Goal: Task Accomplishment & Management: Use online tool/utility

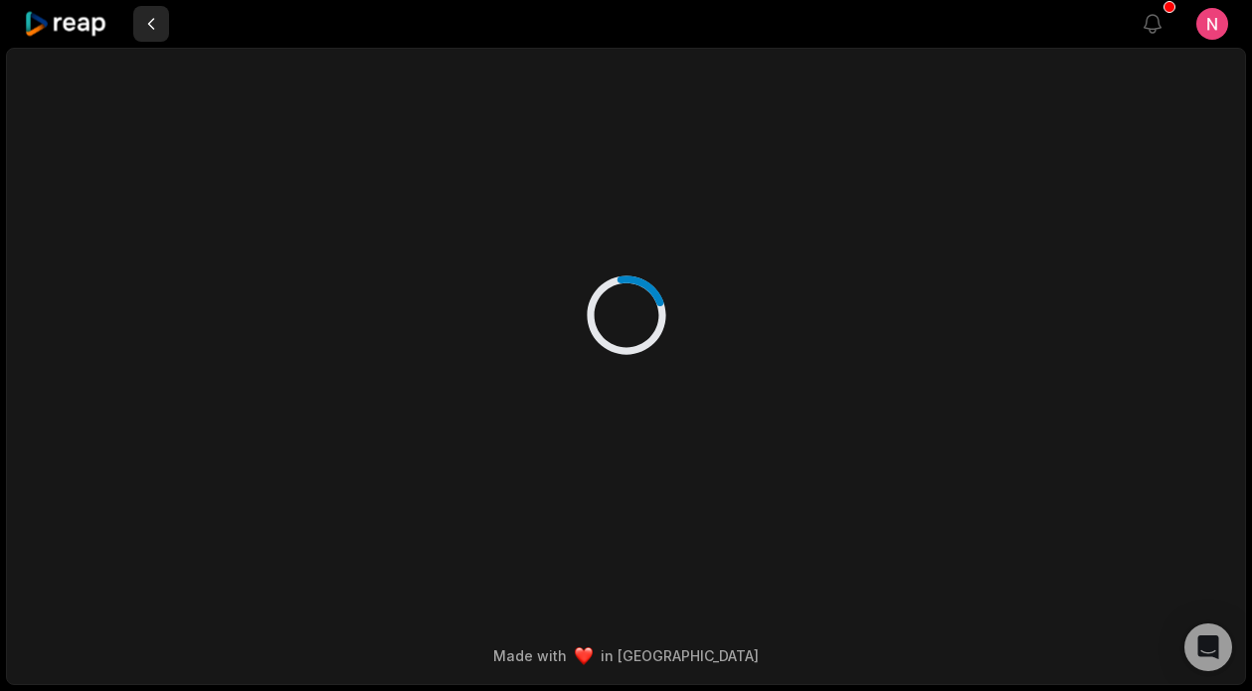
click at [155, 17] on button at bounding box center [151, 24] width 36 height 36
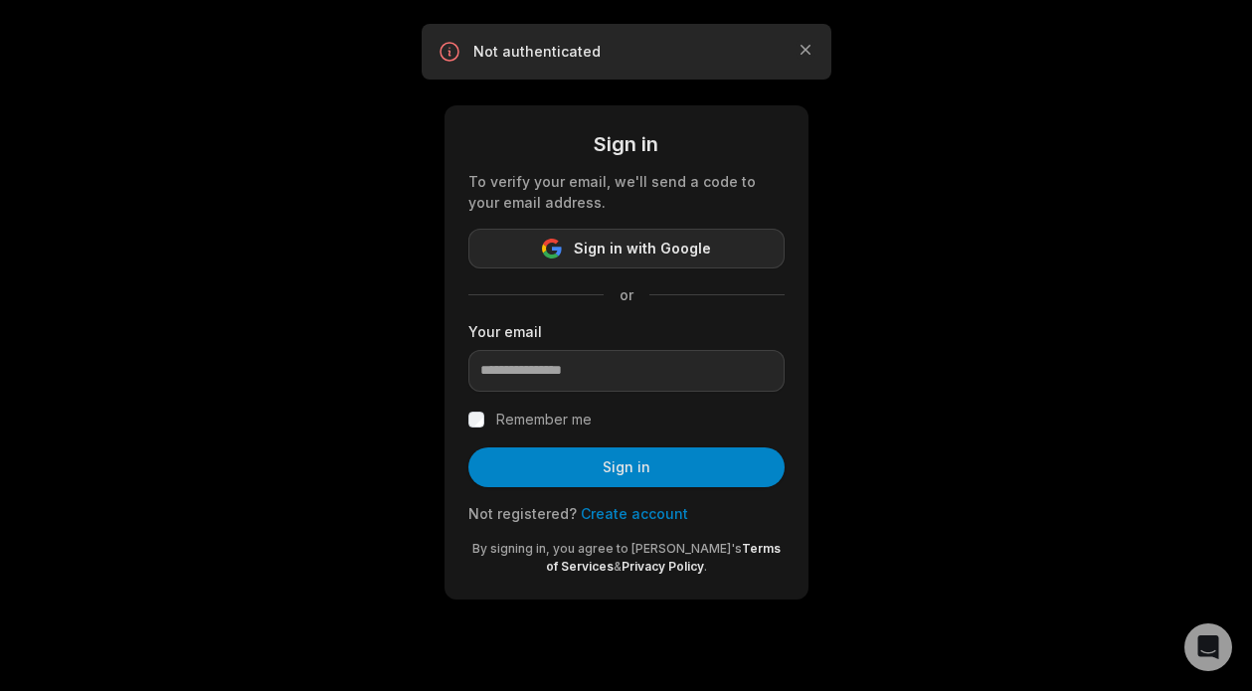
click at [606, 243] on span "Sign in with Google" at bounding box center [642, 249] width 137 height 24
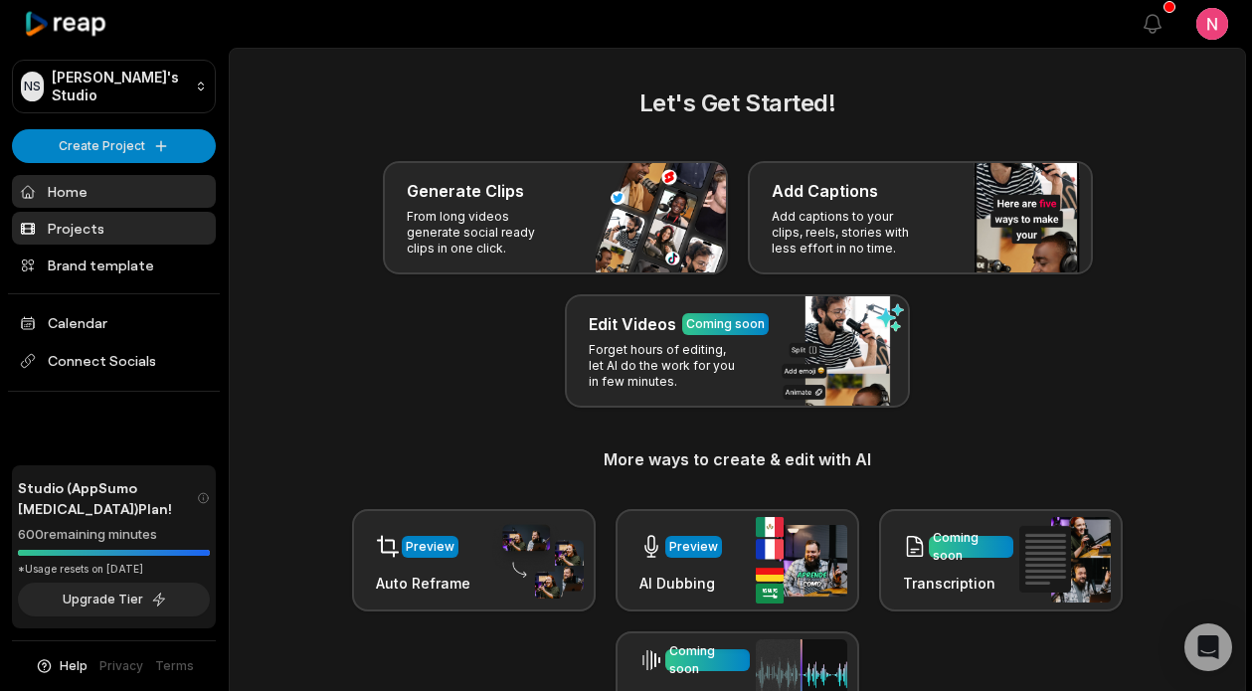
click at [80, 233] on link "Projects" at bounding box center [114, 228] width 204 height 33
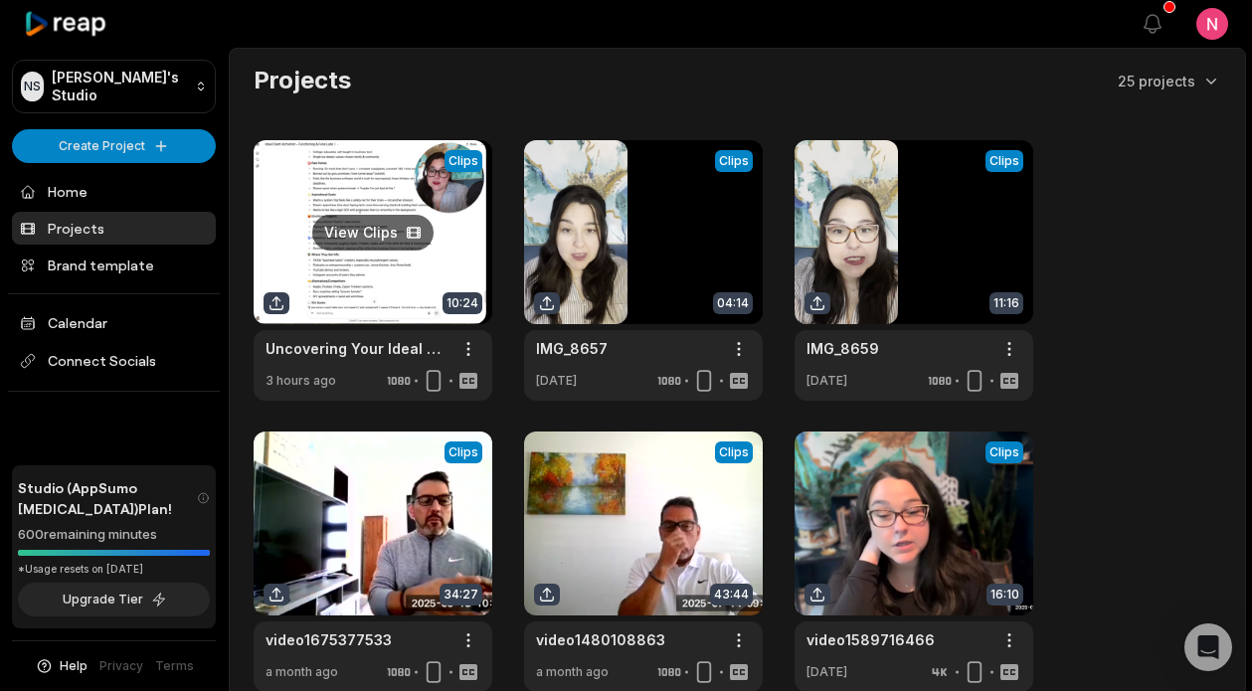
click at [343, 168] on link at bounding box center [373, 270] width 239 height 261
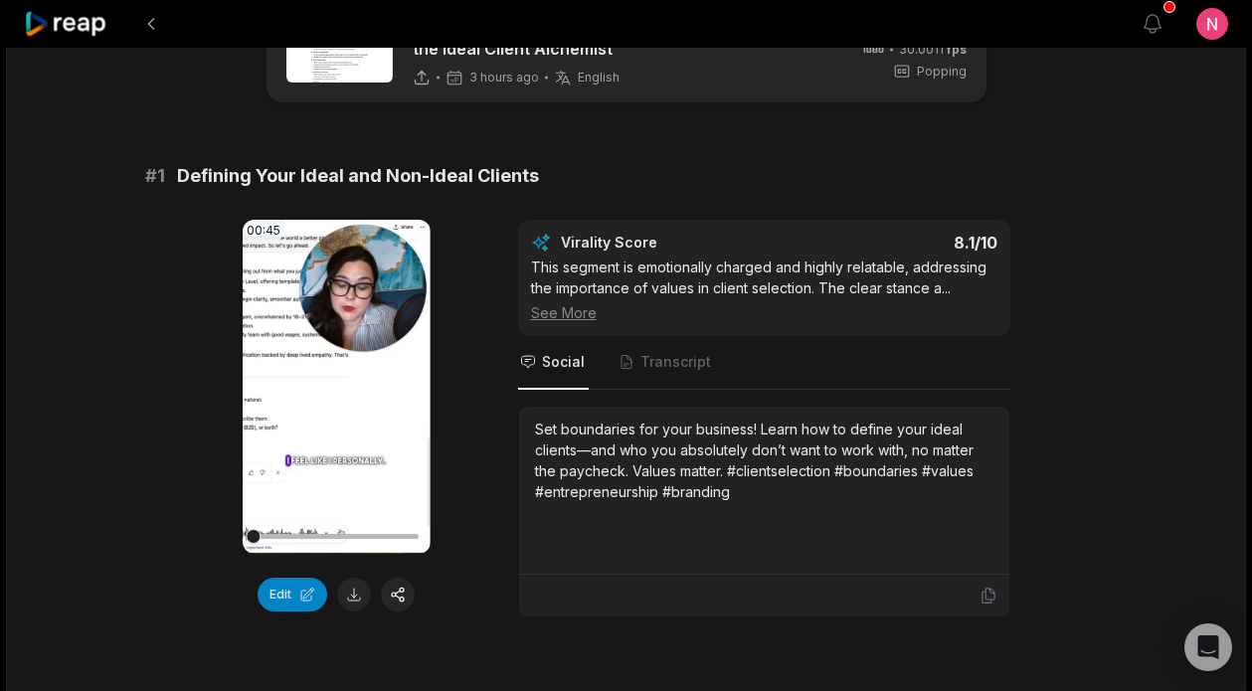
scroll to position [85, 0]
click at [309, 395] on video "Your browser does not support mp4 format." at bounding box center [337, 386] width 188 height 334
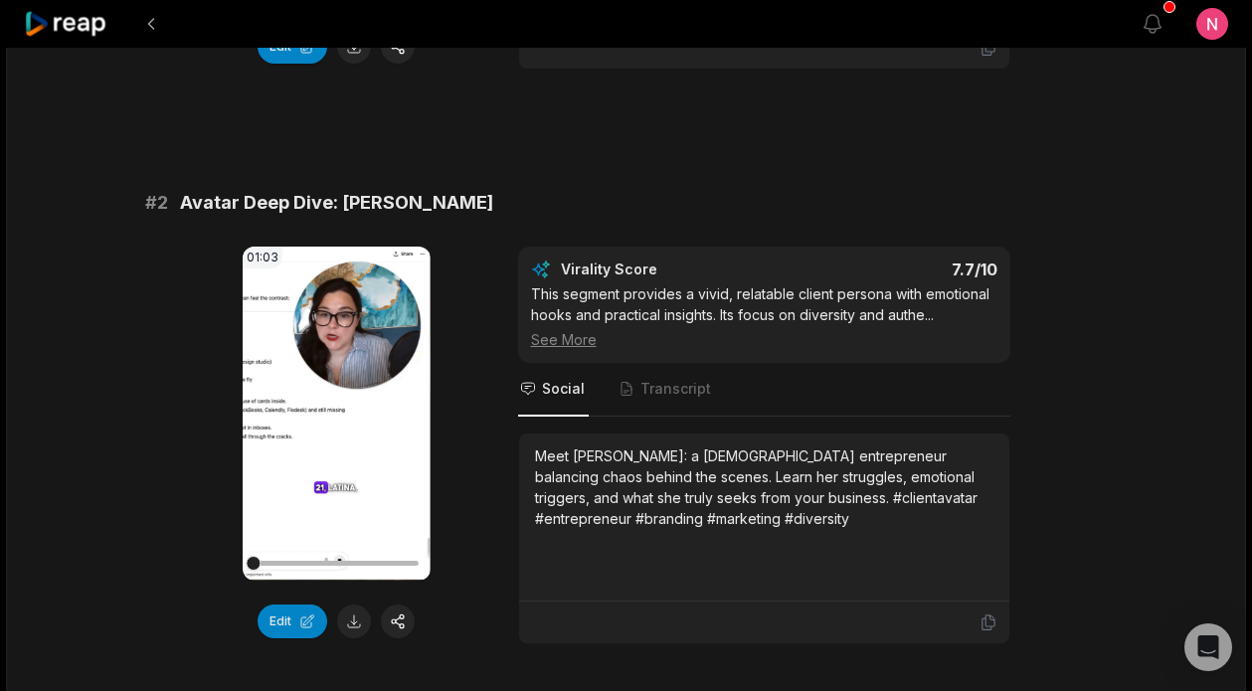
scroll to position [635, 0]
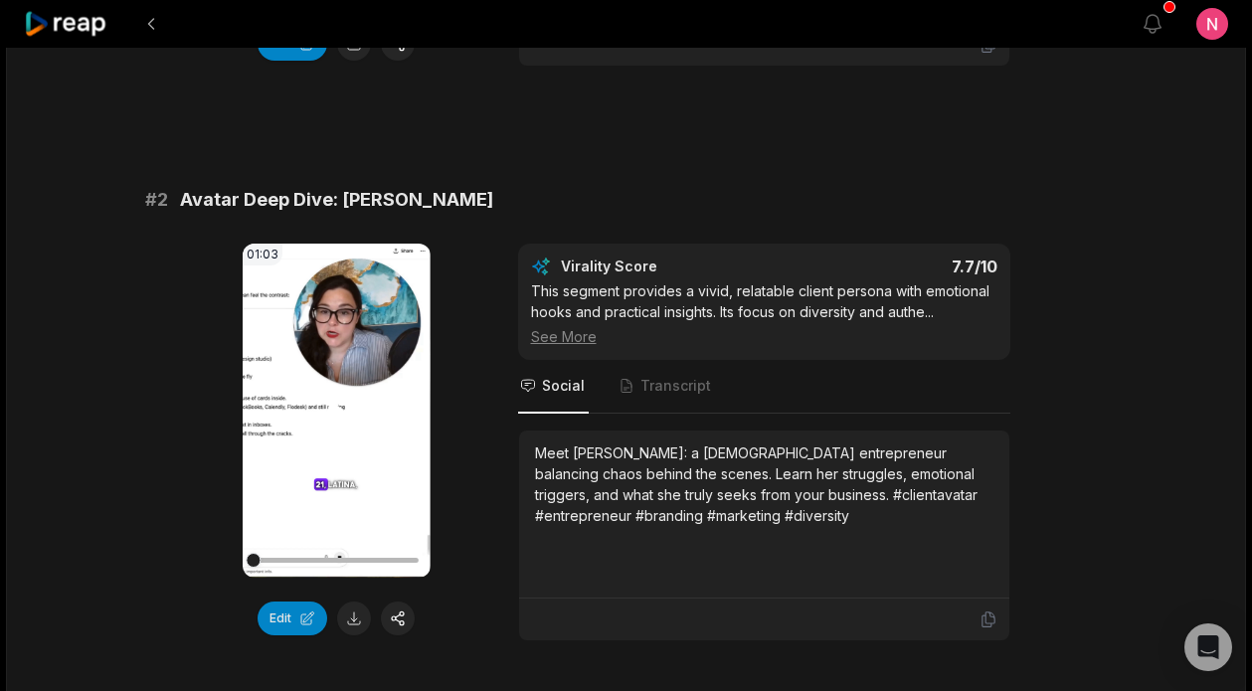
click at [335, 435] on video "Your browser does not support mp4 format." at bounding box center [337, 411] width 188 height 334
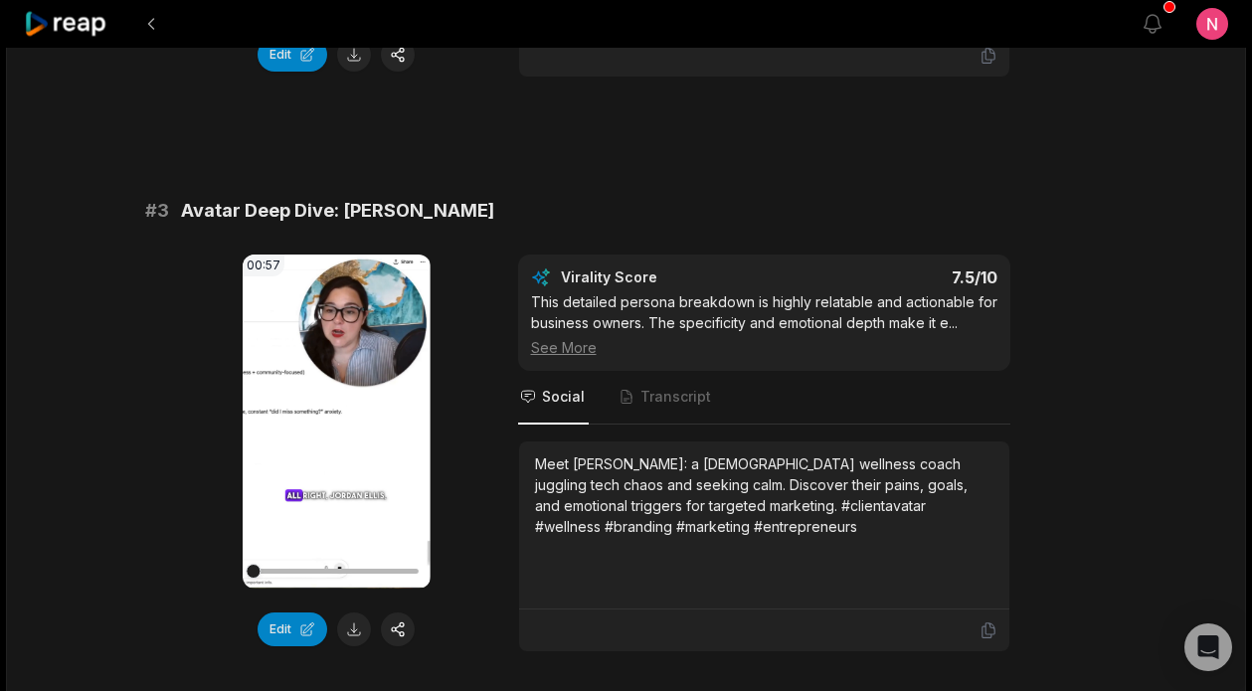
scroll to position [1205, 0]
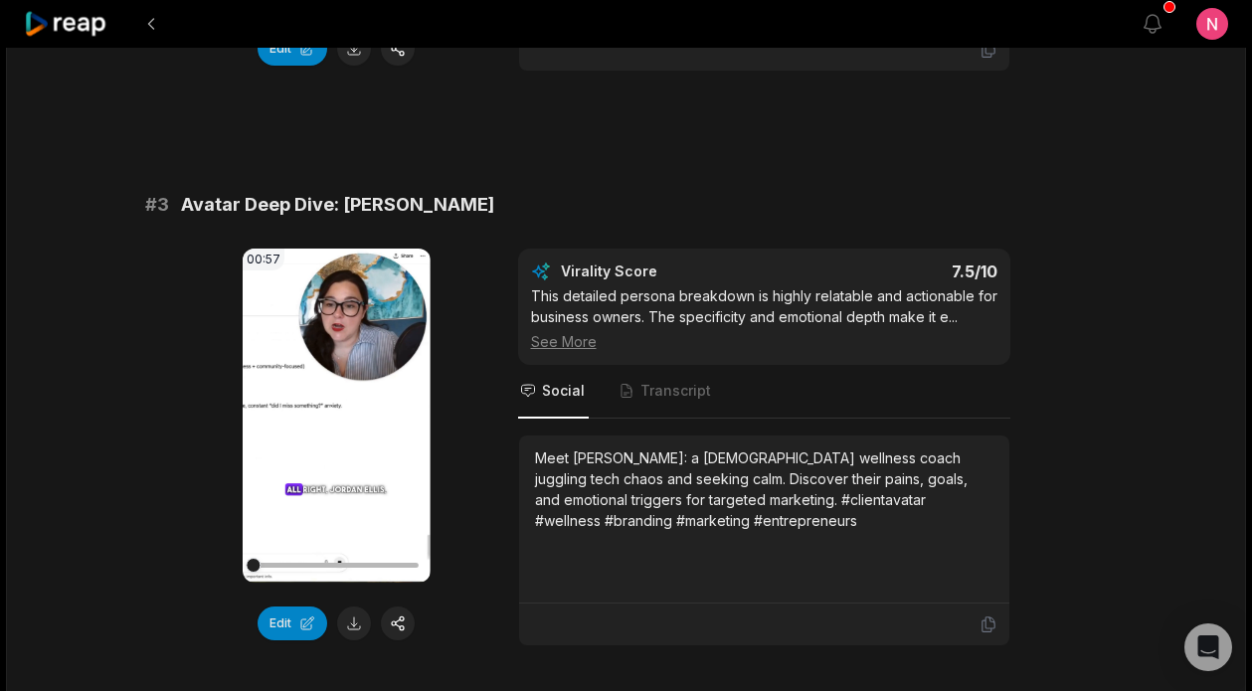
click at [328, 429] on video "Your browser does not support mp4 format." at bounding box center [337, 416] width 188 height 334
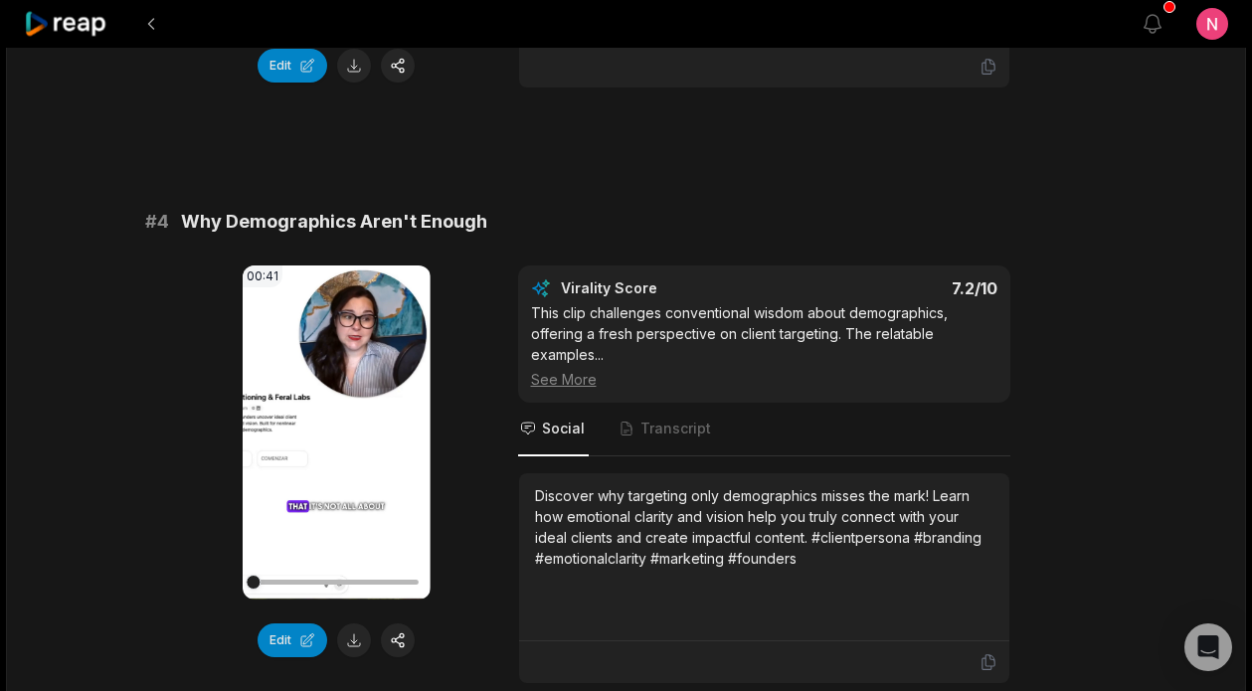
scroll to position [1771, 0]
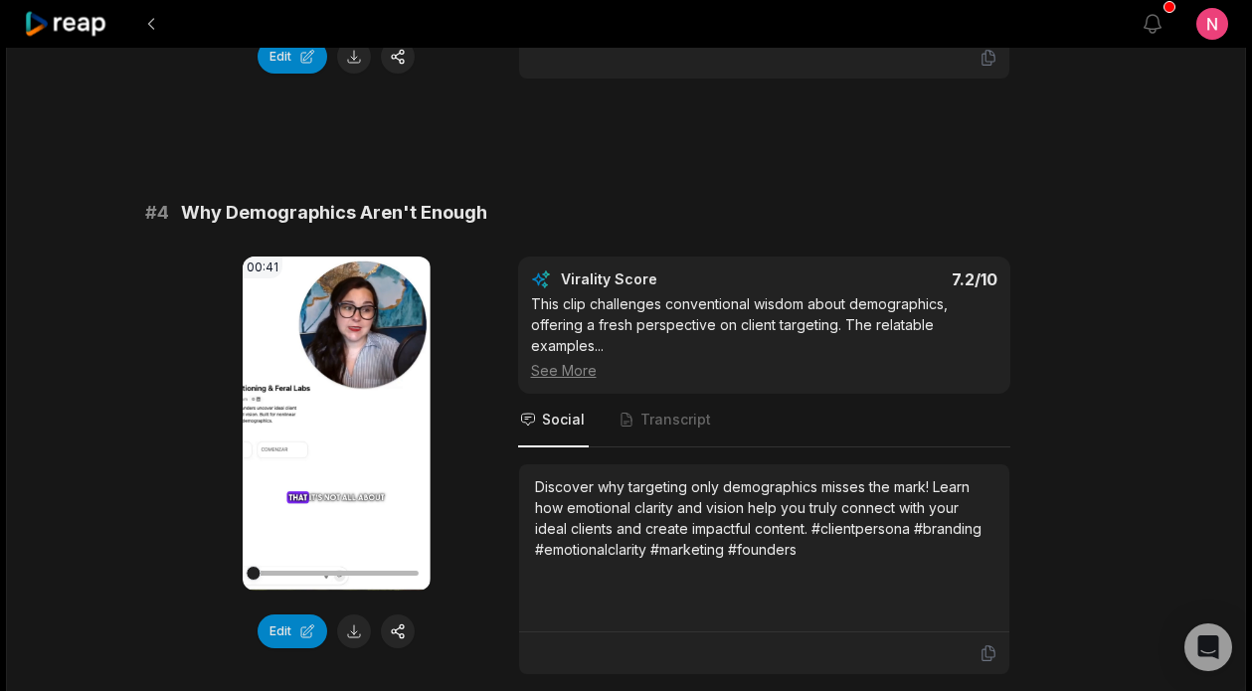
click at [324, 426] on icon at bounding box center [336, 424] width 24 height 24
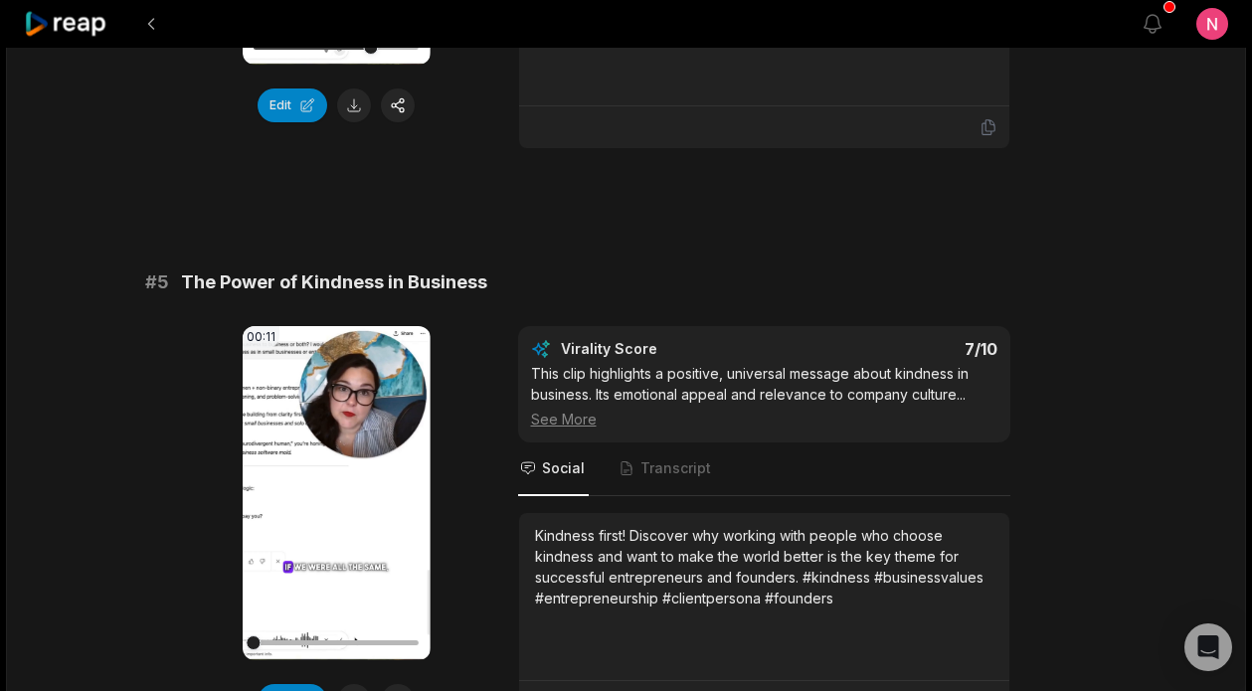
scroll to position [2303, 0]
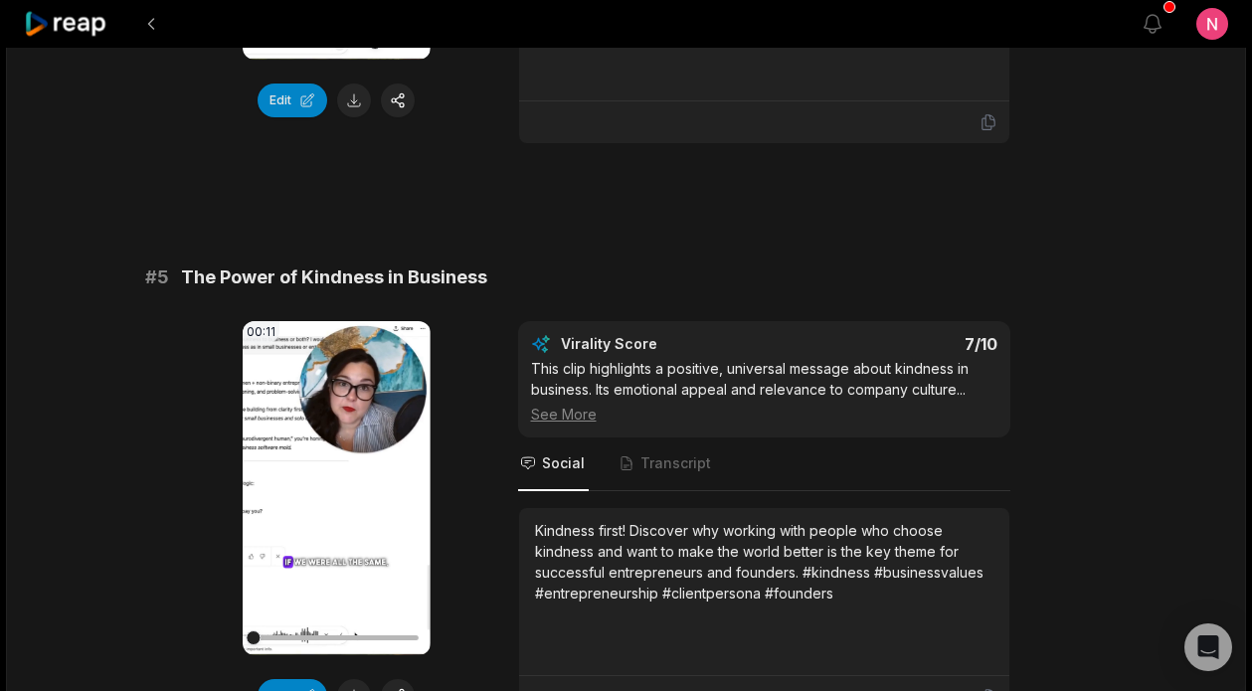
click at [336, 530] on video "Your browser does not support mp4 format." at bounding box center [337, 488] width 188 height 334
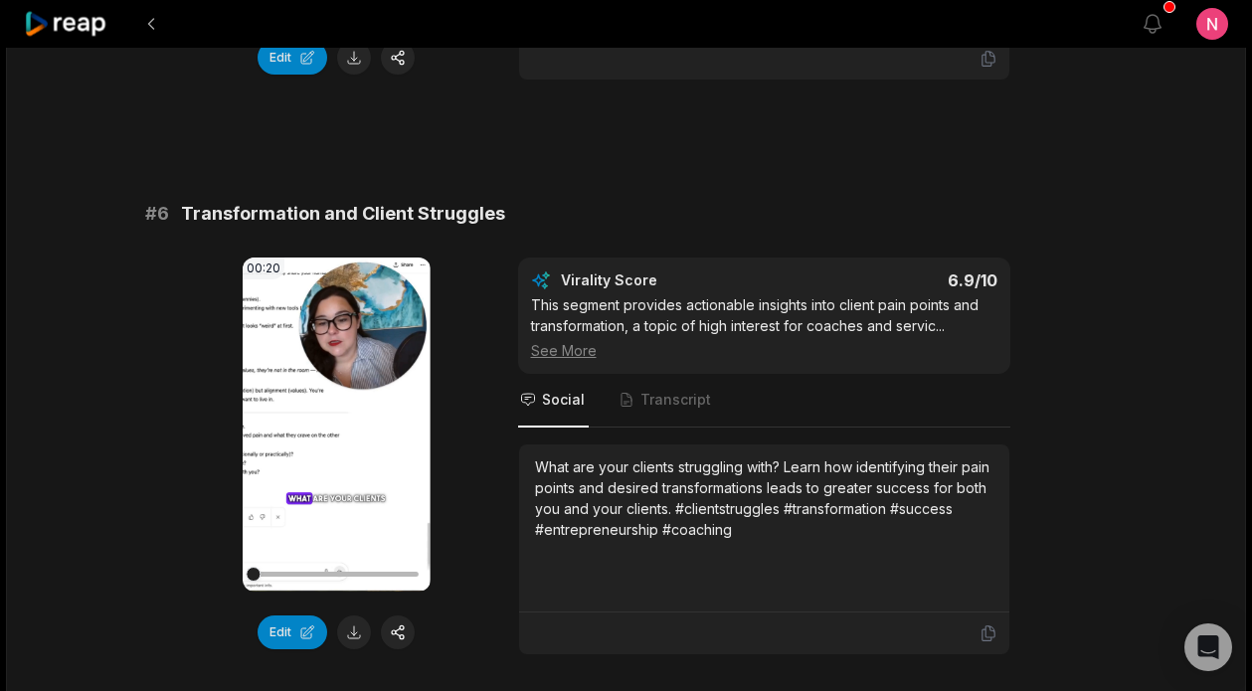
scroll to position [2942, 0]
click at [328, 447] on video "Your browser does not support mp4 format." at bounding box center [337, 424] width 188 height 334
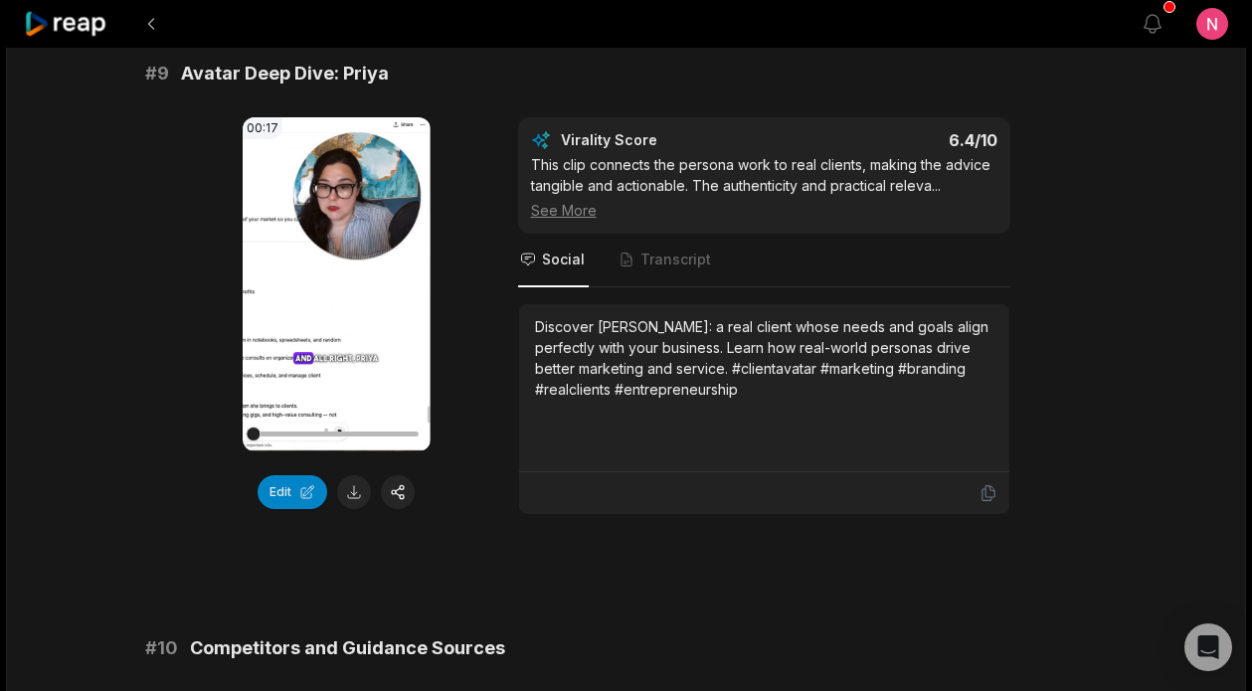
scroll to position [4830, 0]
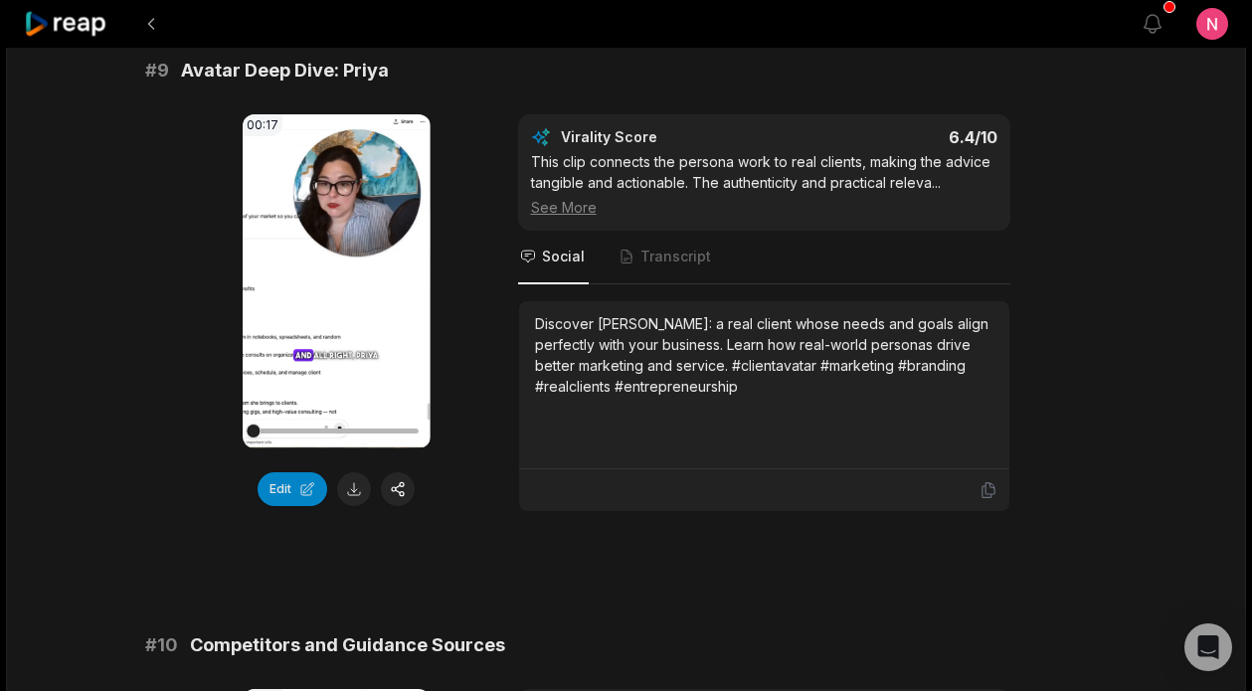
click at [332, 277] on video "Your browser does not support mp4 format." at bounding box center [337, 281] width 188 height 334
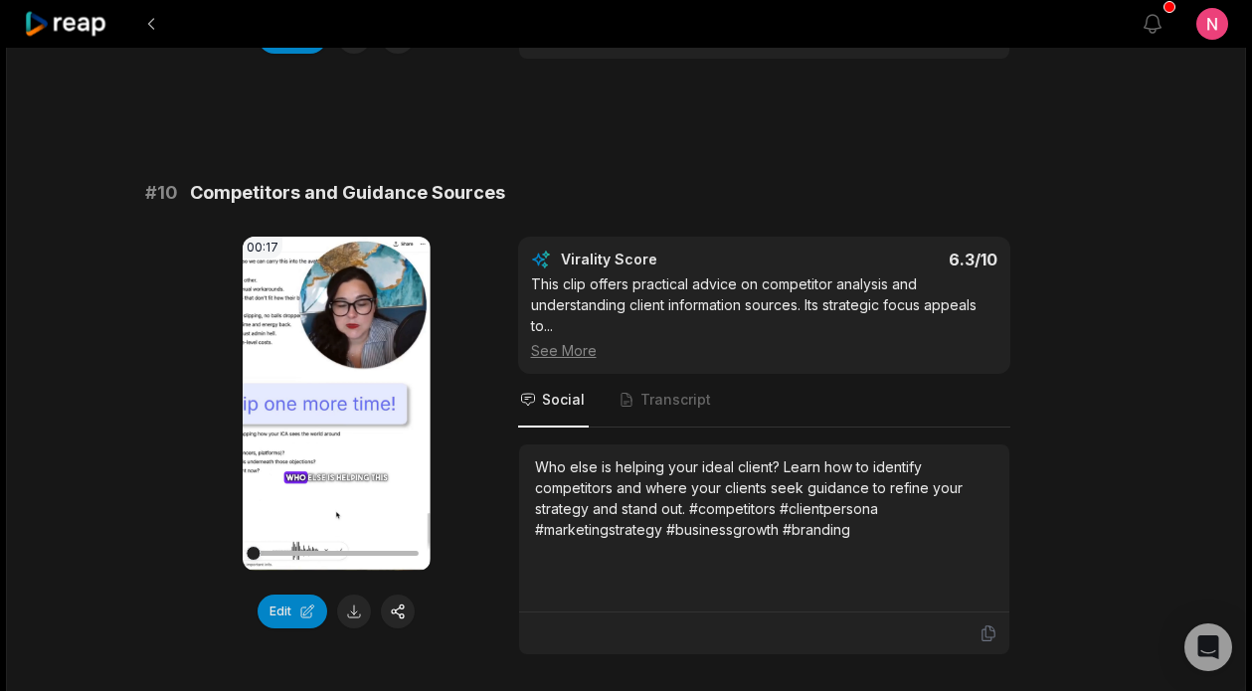
scroll to position [5314, 0]
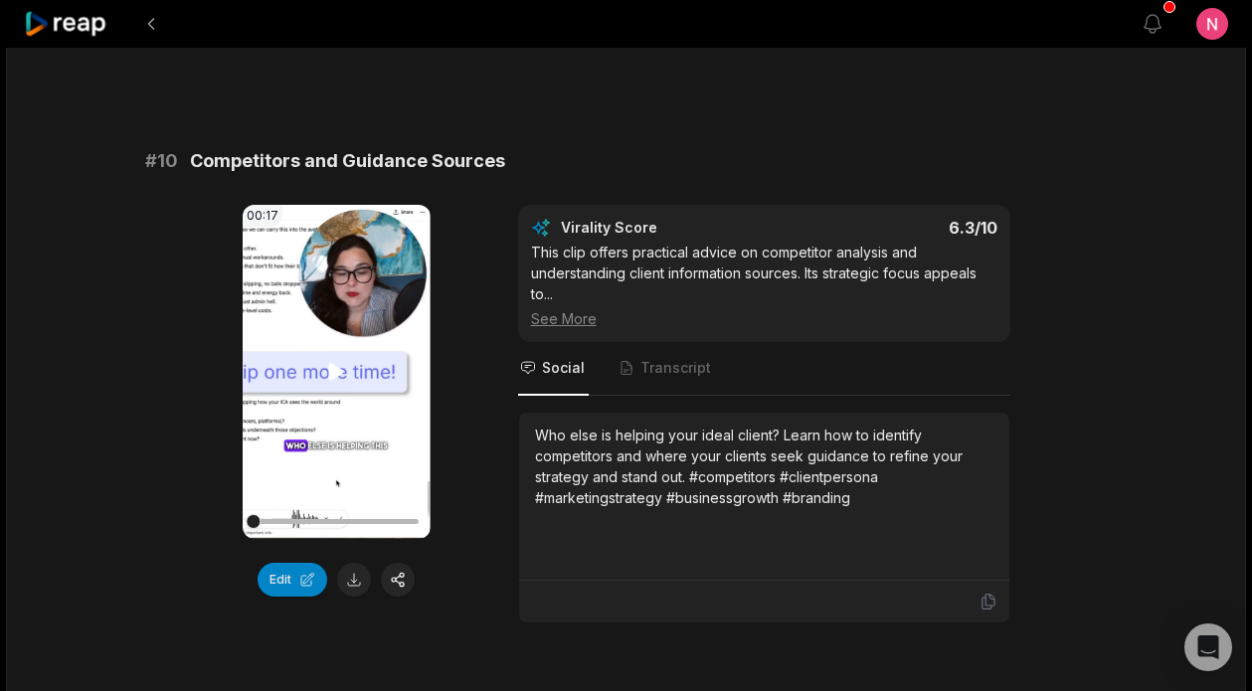
click at [332, 393] on video "Your browser does not support mp4 format." at bounding box center [337, 372] width 188 height 334
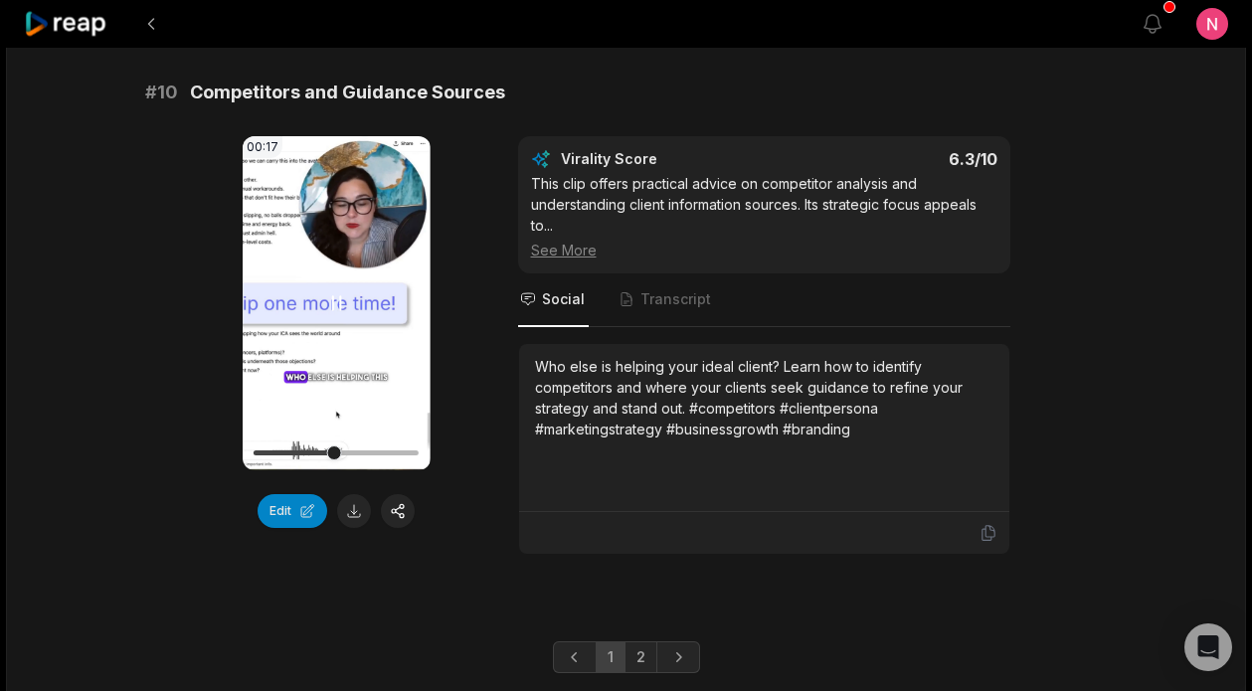
scroll to position [5424, 0]
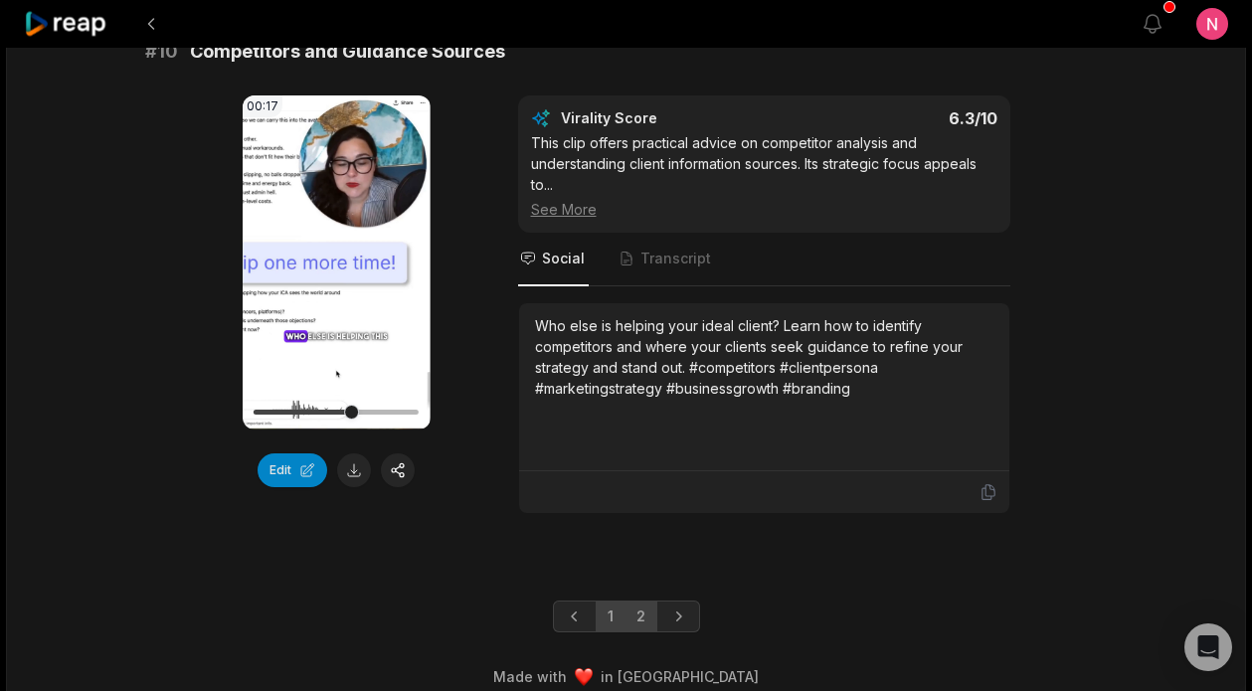
click at [635, 601] on link "2" at bounding box center [641, 617] width 33 height 32
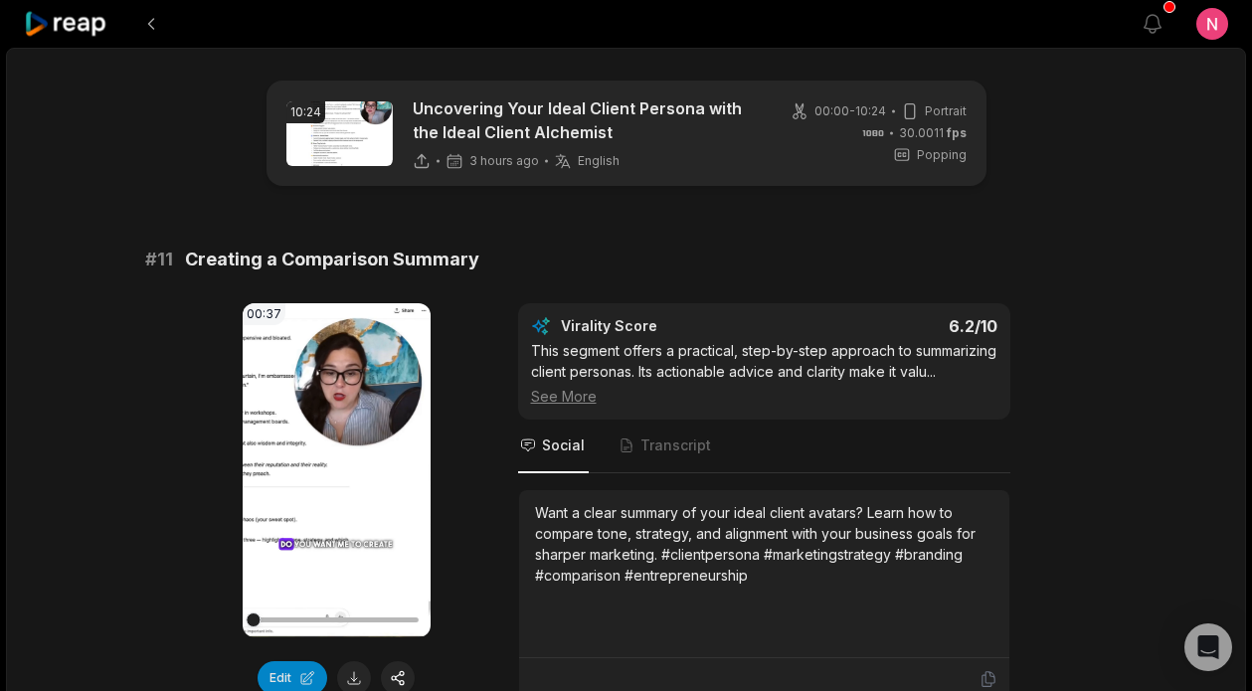
click at [324, 510] on video "Your browser does not support mp4 format." at bounding box center [337, 470] width 188 height 334
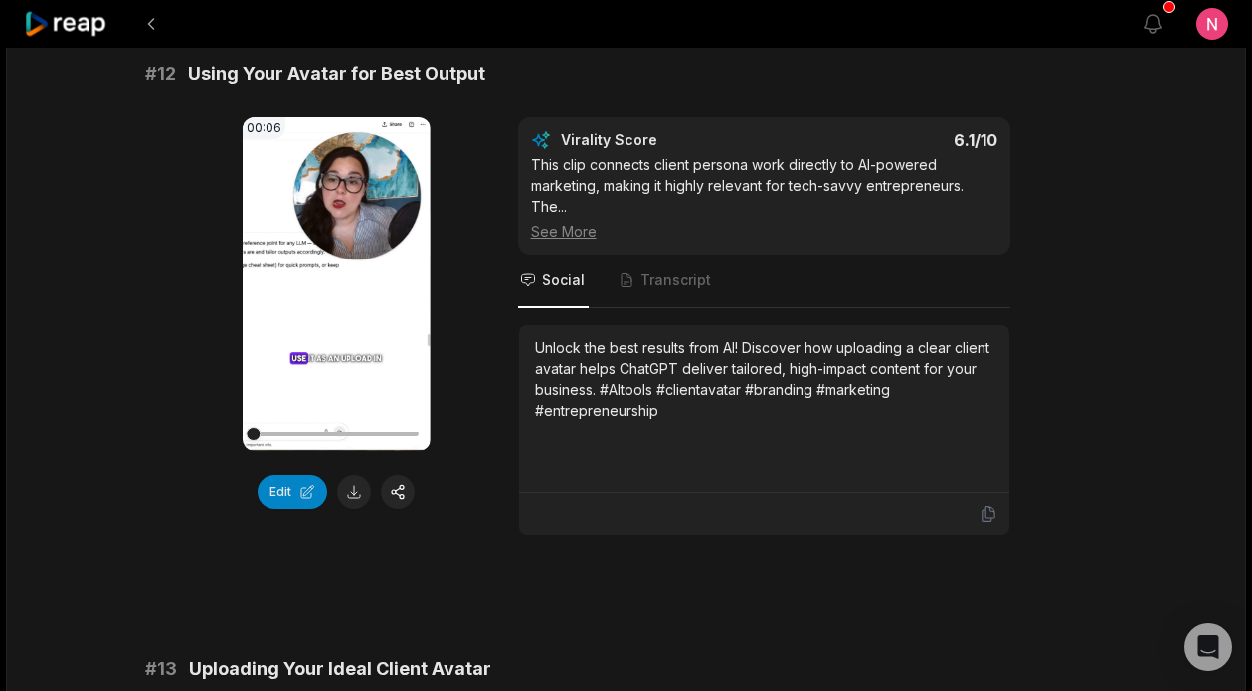
scroll to position [760, 0]
click at [323, 324] on video "Your browser does not support mp4 format." at bounding box center [337, 285] width 188 height 334
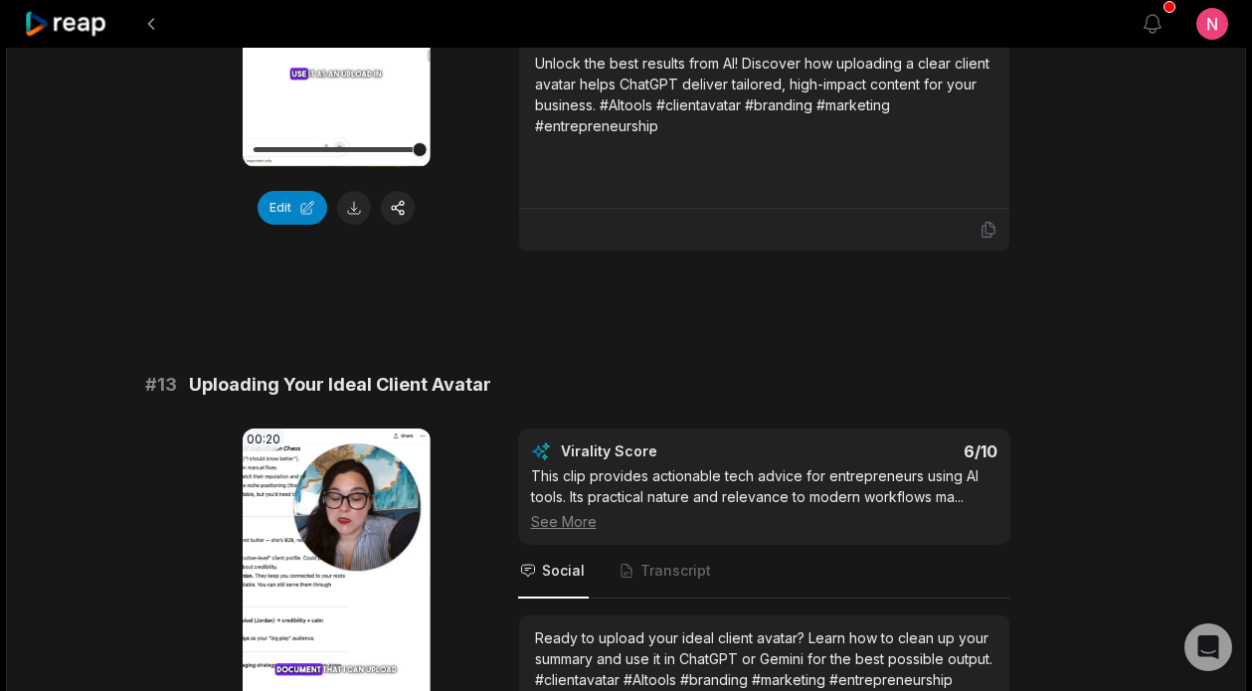
scroll to position [1068, 0]
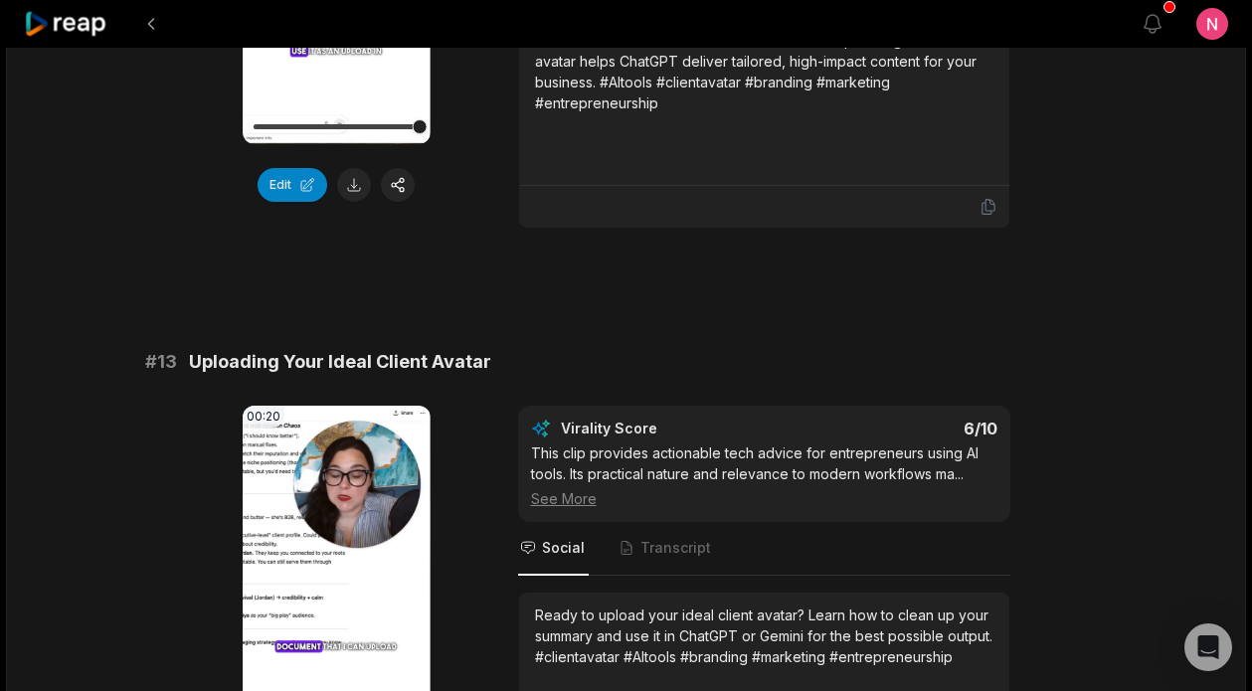
click at [339, 574] on video "Your browser does not support mp4 format." at bounding box center [337, 573] width 188 height 334
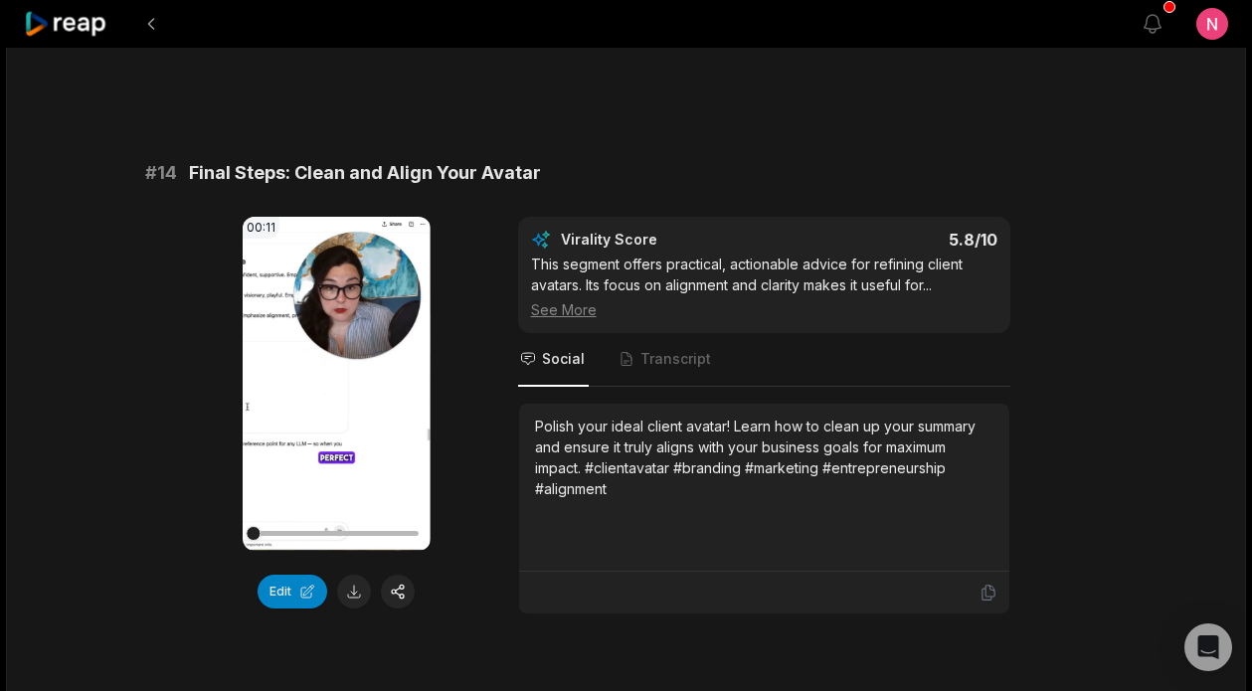
scroll to position [1833, 0]
click at [307, 419] on video "Your browser does not support mp4 format." at bounding box center [337, 383] width 188 height 334
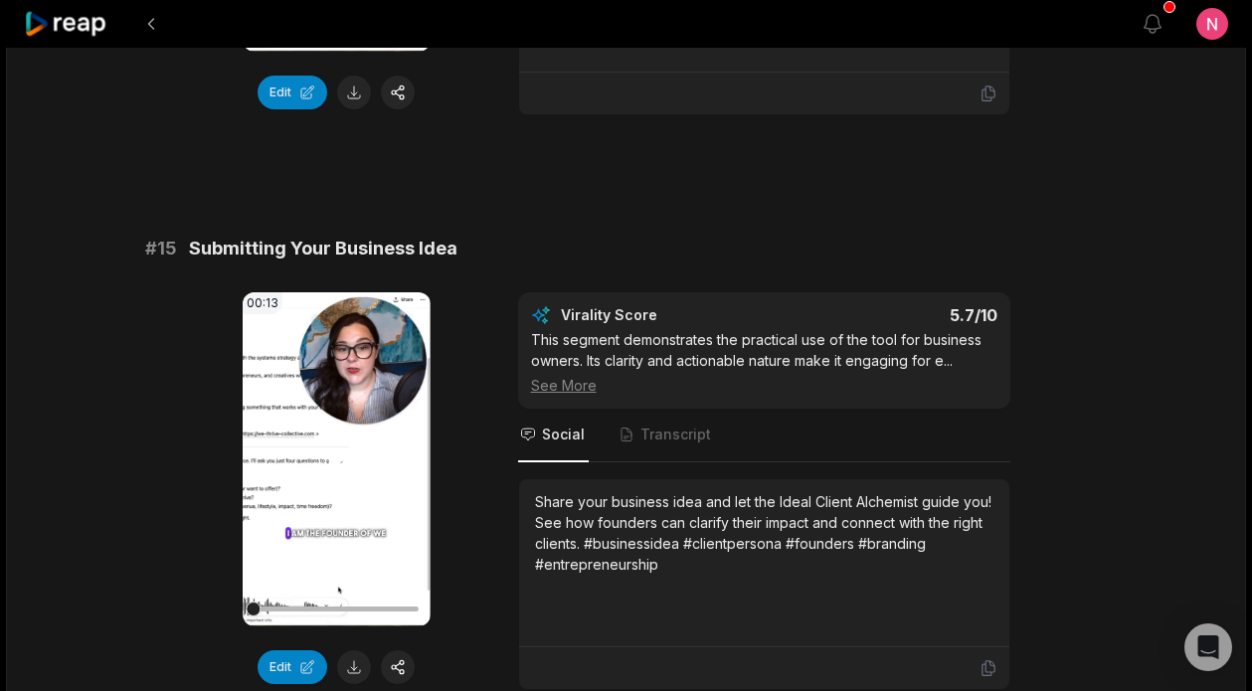
scroll to position [2332, 0]
click at [348, 471] on div "00:13 Your browser does not support mp4 format." at bounding box center [337, 458] width 188 height 334
click at [368, 561] on video "Your browser does not support mp4 format." at bounding box center [337, 458] width 188 height 334
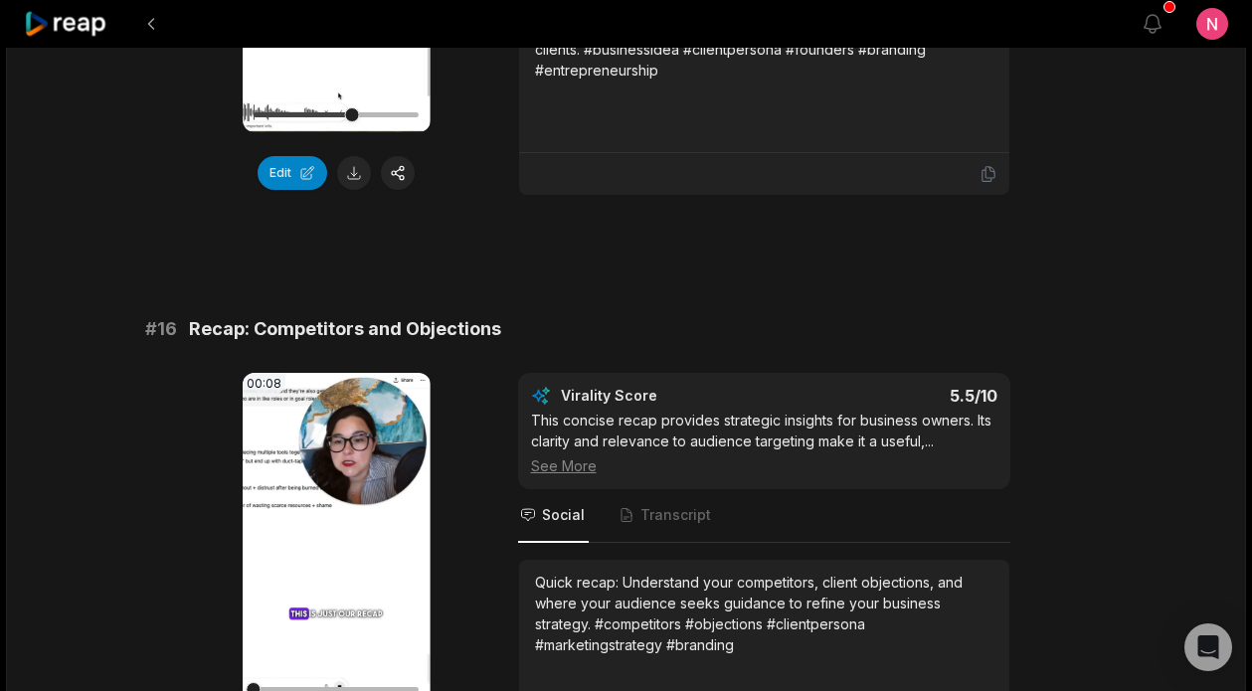
scroll to position [2847, 0]
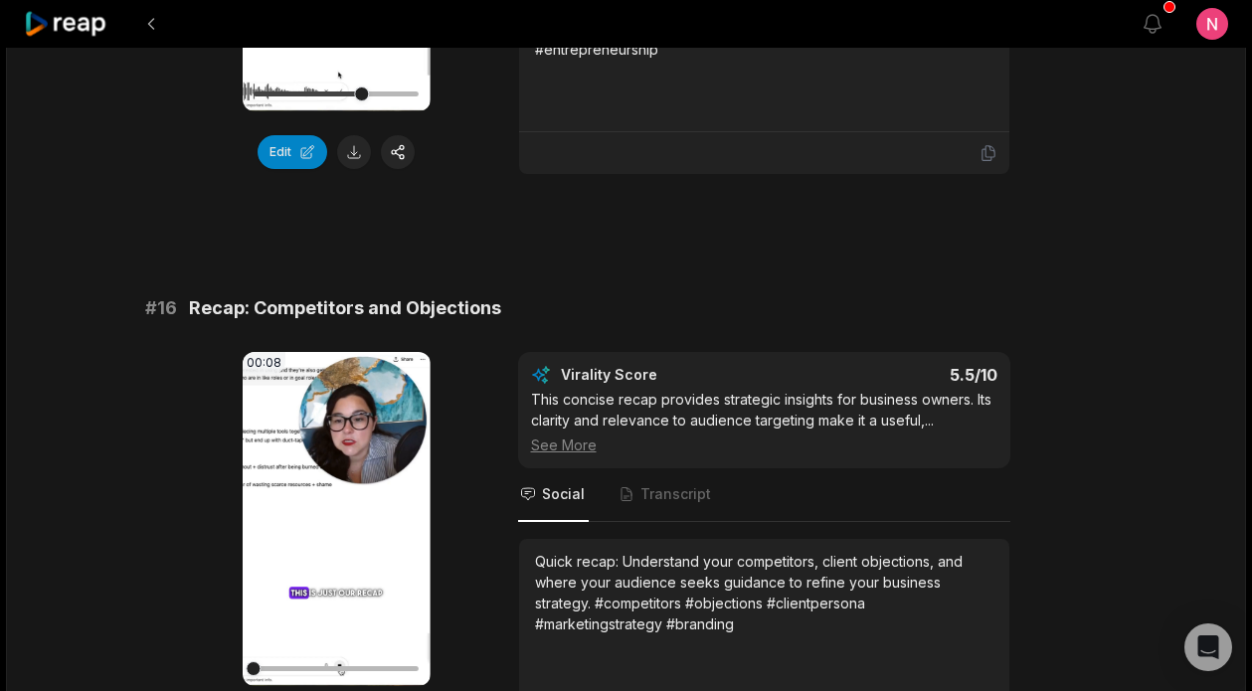
click at [346, 560] on video "Your browser does not support mp4 format." at bounding box center [337, 519] width 188 height 334
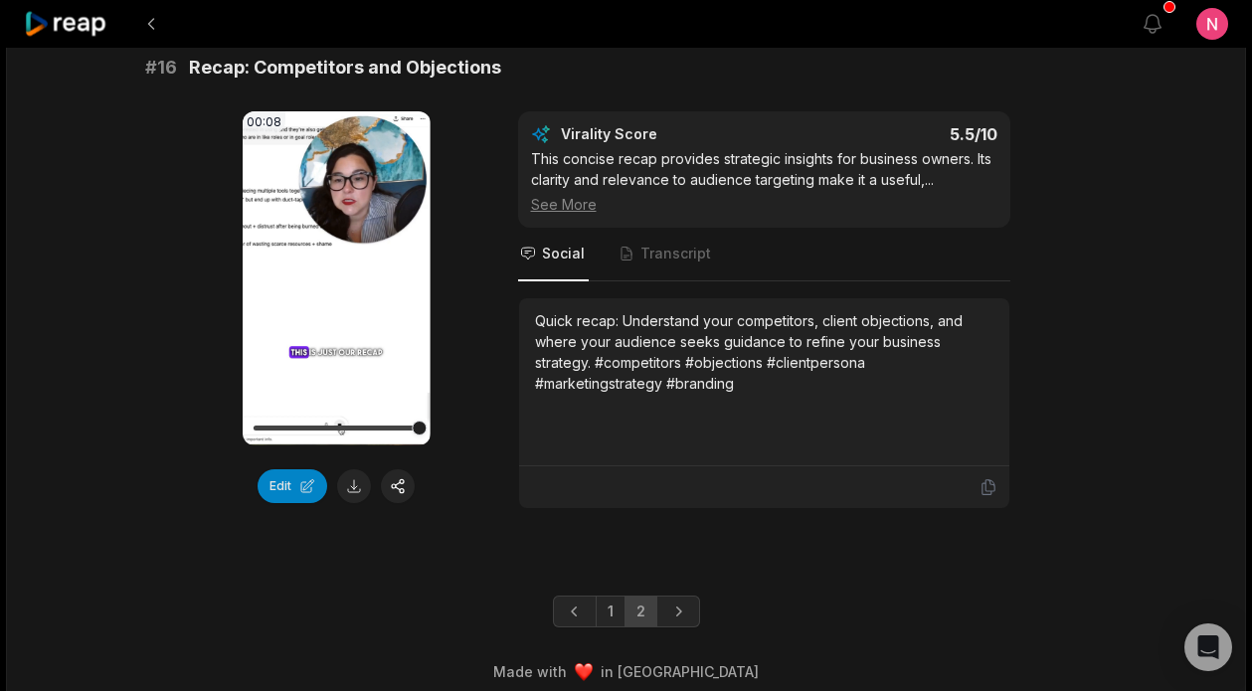
scroll to position [3124, 0]
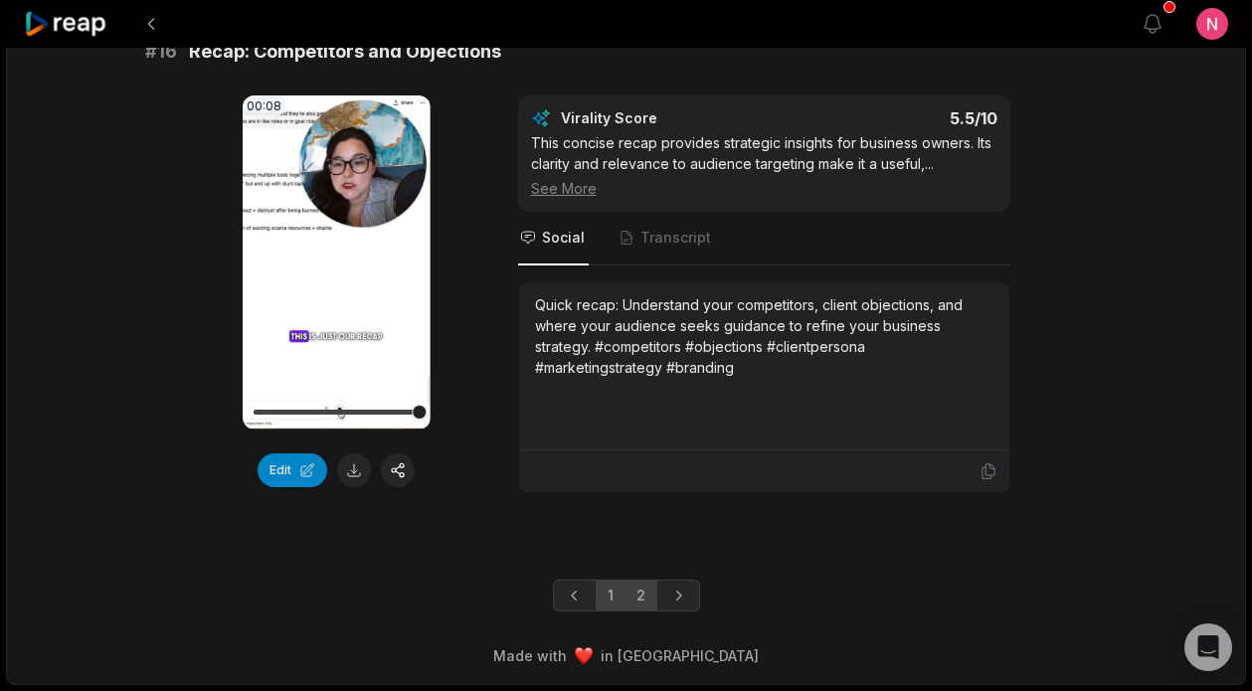
click at [602, 600] on link "1" at bounding box center [611, 596] width 30 height 32
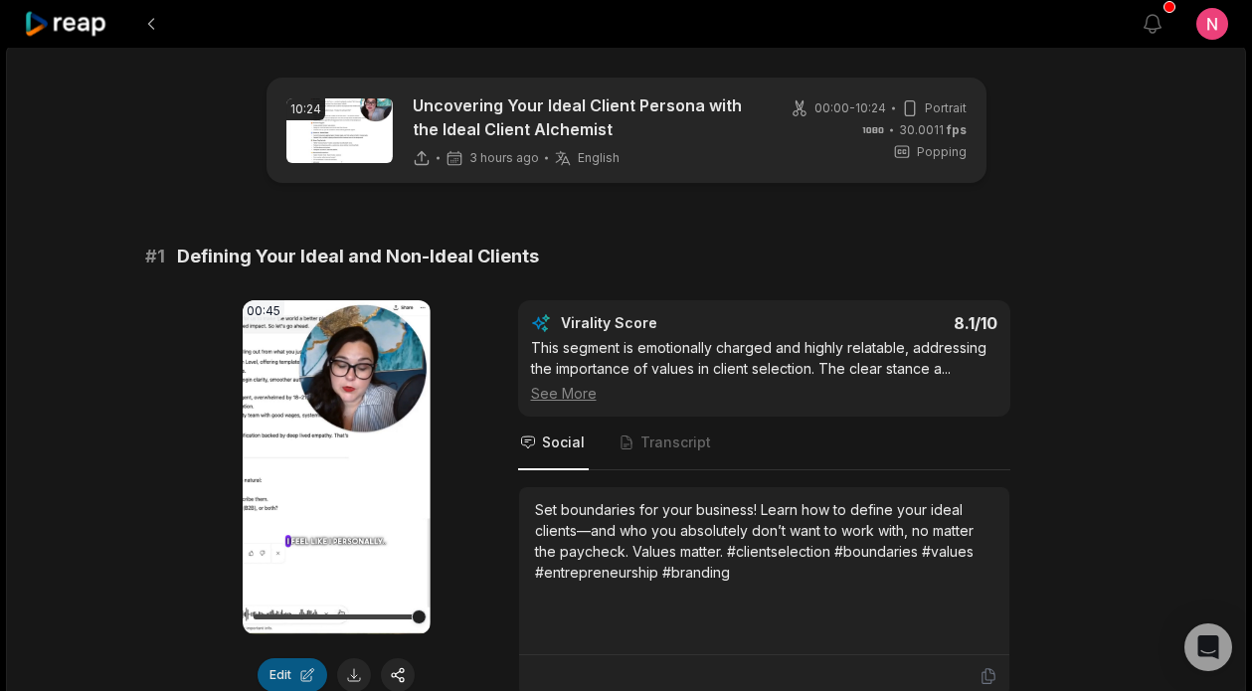
click at [297, 666] on button "Edit" at bounding box center [293, 675] width 70 height 34
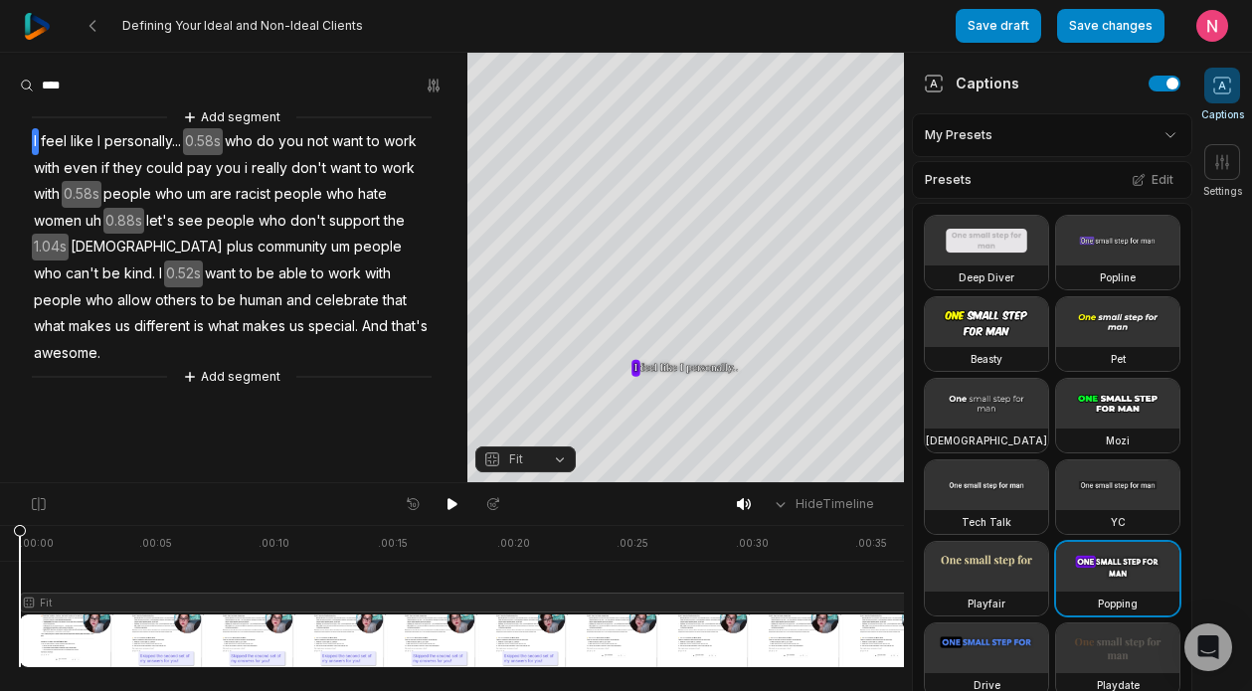
scroll to position [0, 223]
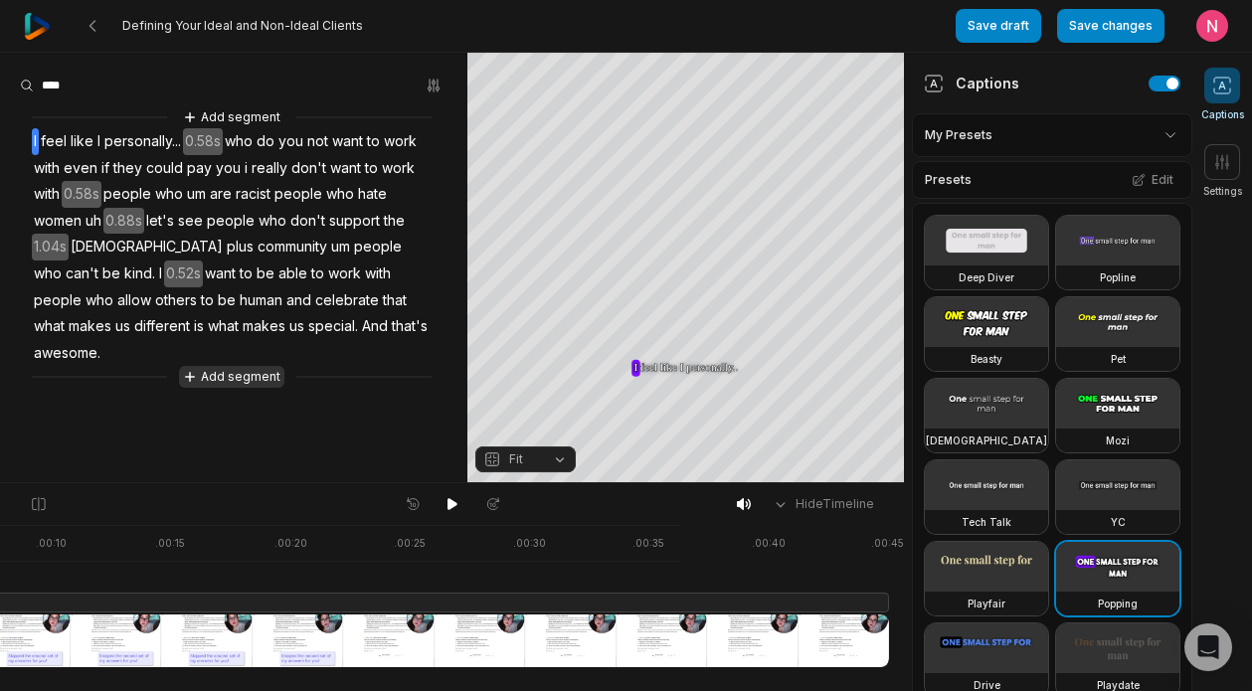
click at [265, 366] on button "Add segment" at bounding box center [231, 377] width 105 height 22
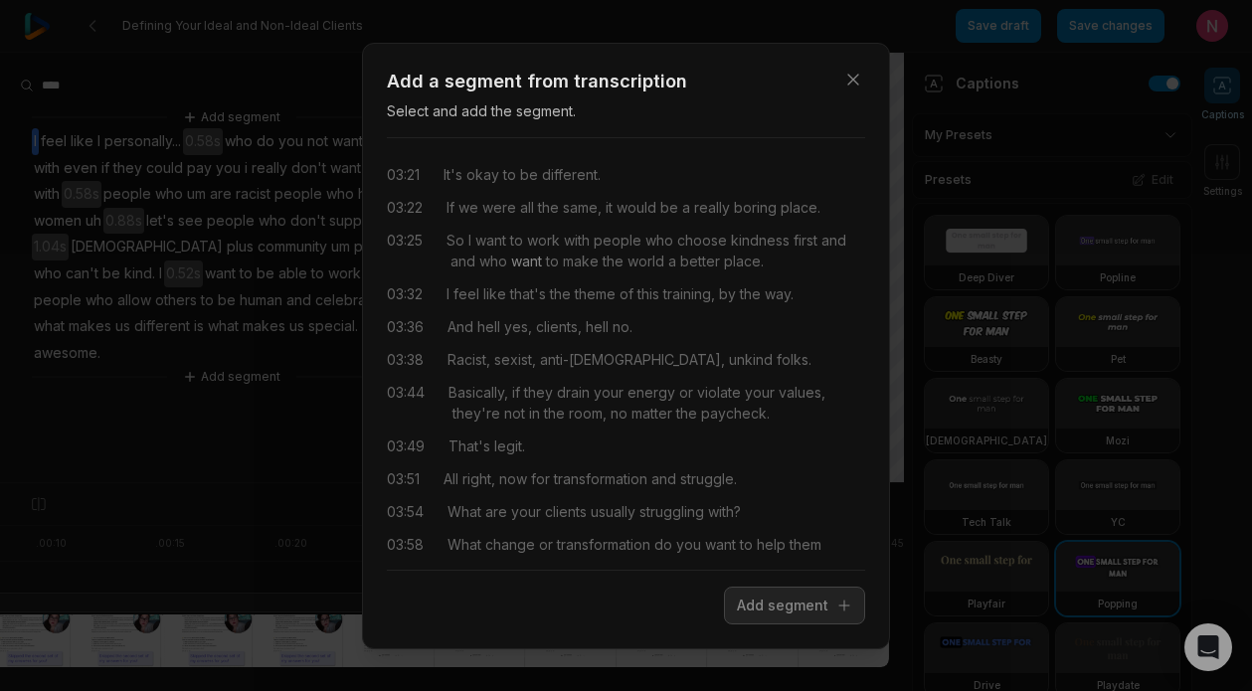
scroll to position [0, 0]
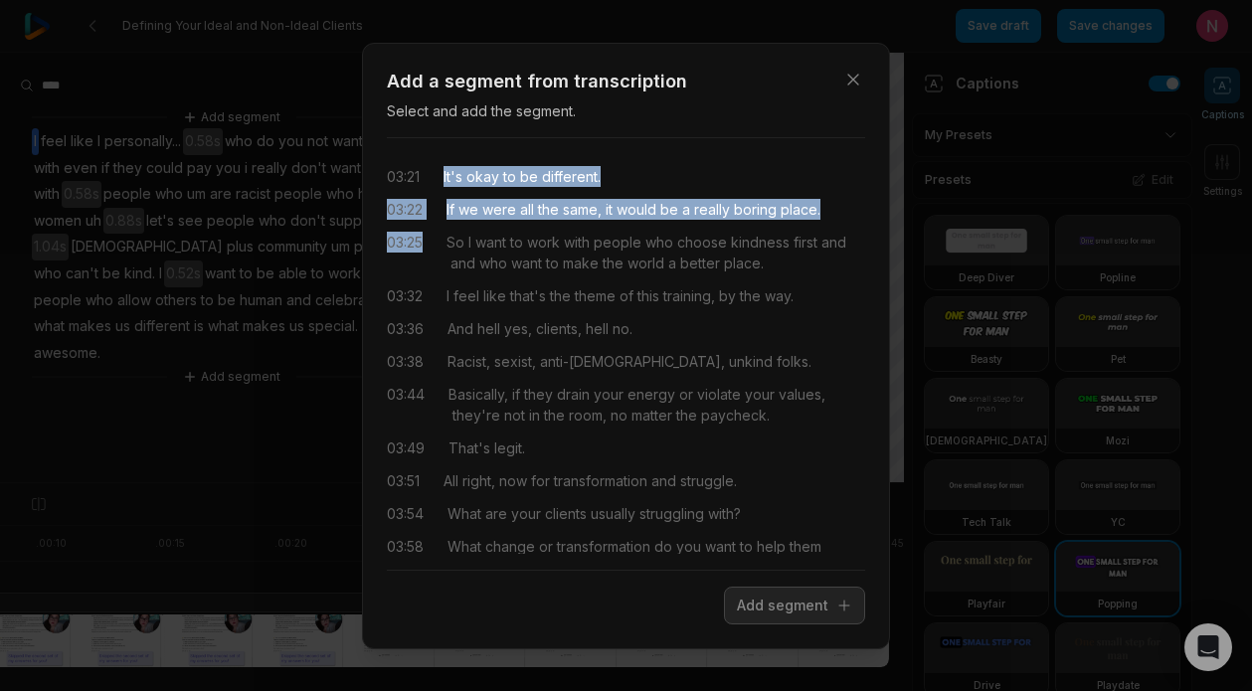
drag, startPoint x: 443, startPoint y: 174, endPoint x: 838, endPoint y: 221, distance: 398.6
click at [838, 221] on div "03:21 It's okay to be different. 03:22 If we were all the same, it would be a r…" at bounding box center [626, 354] width 478 height 400
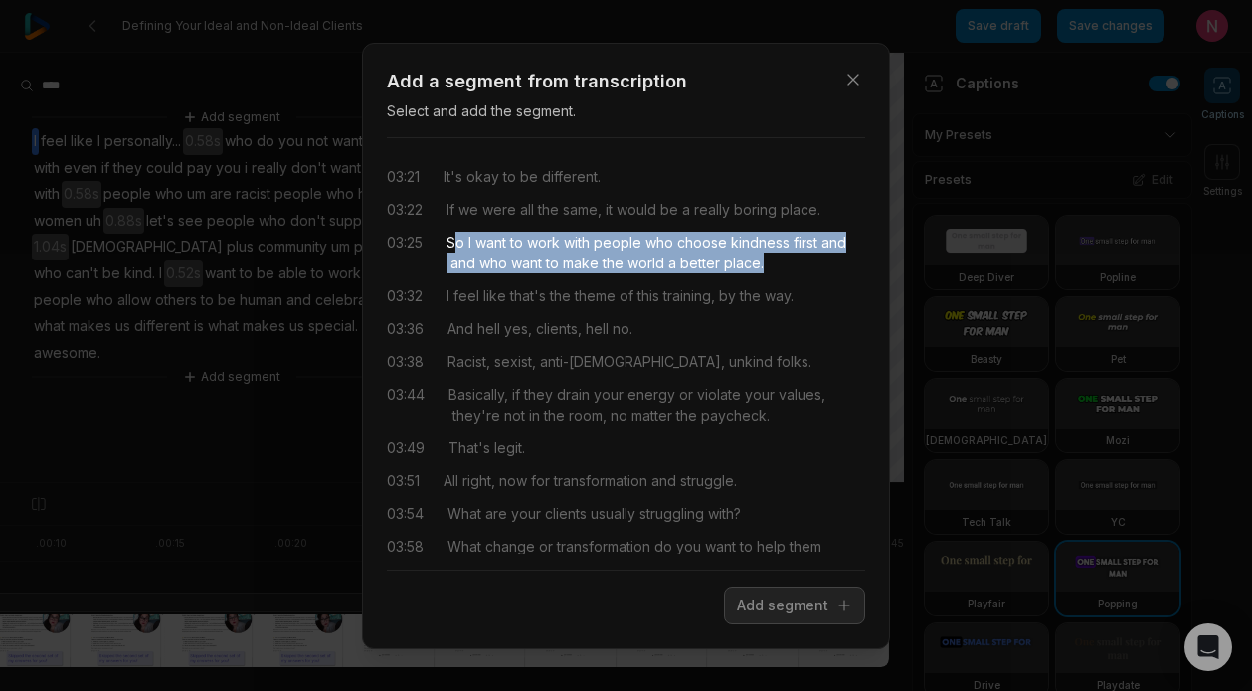
drag, startPoint x: 459, startPoint y: 247, endPoint x: 773, endPoint y: 260, distance: 314.6
click at [773, 260] on div "So I want to work with people who choose kindness first and and who want to mak…" at bounding box center [656, 253] width 419 height 42
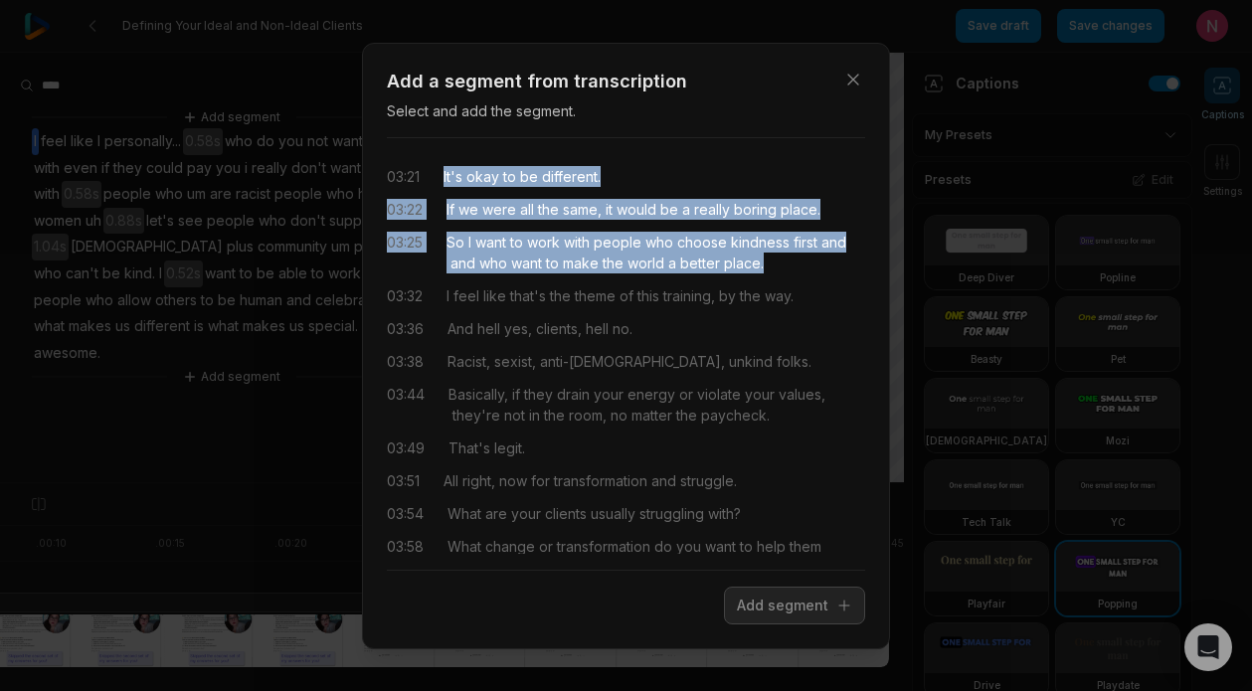
drag, startPoint x: 446, startPoint y: 174, endPoint x: 850, endPoint y: 268, distance: 415.5
click at [850, 268] on div "03:21 It's okay to be different. 03:22 If we were all the same, it would be a r…" at bounding box center [626, 354] width 478 height 400
click at [786, 599] on button "Add segment" at bounding box center [794, 606] width 141 height 38
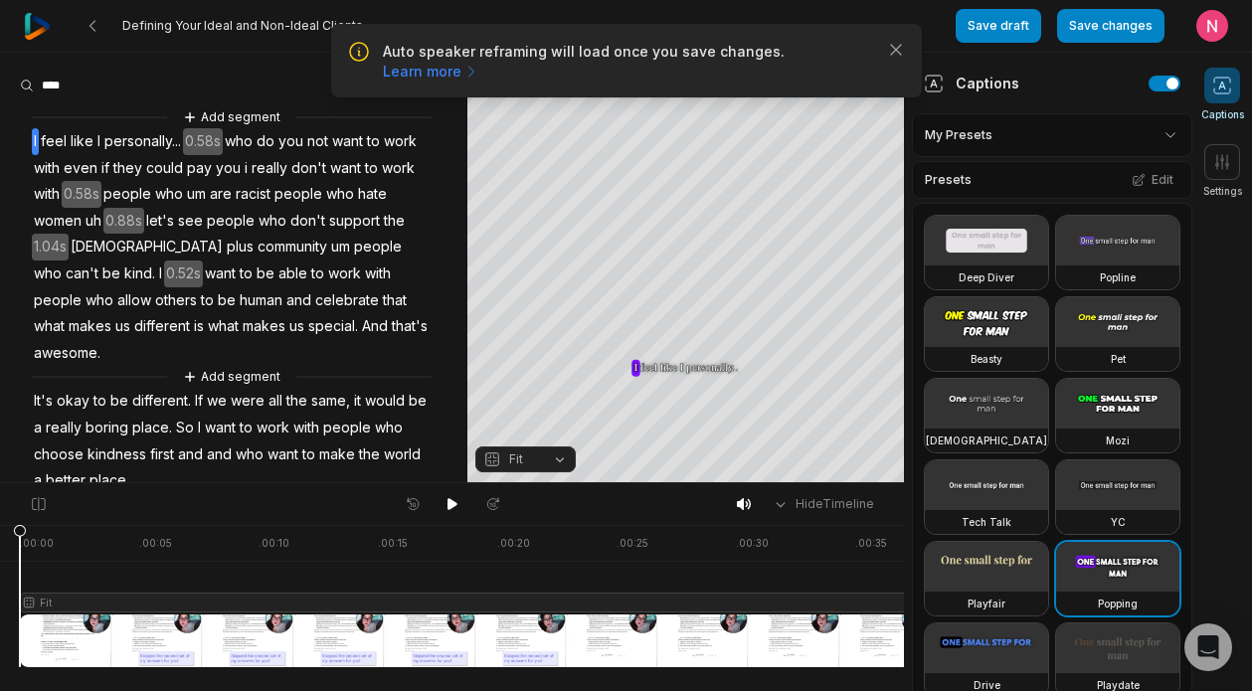
scroll to position [0, 223]
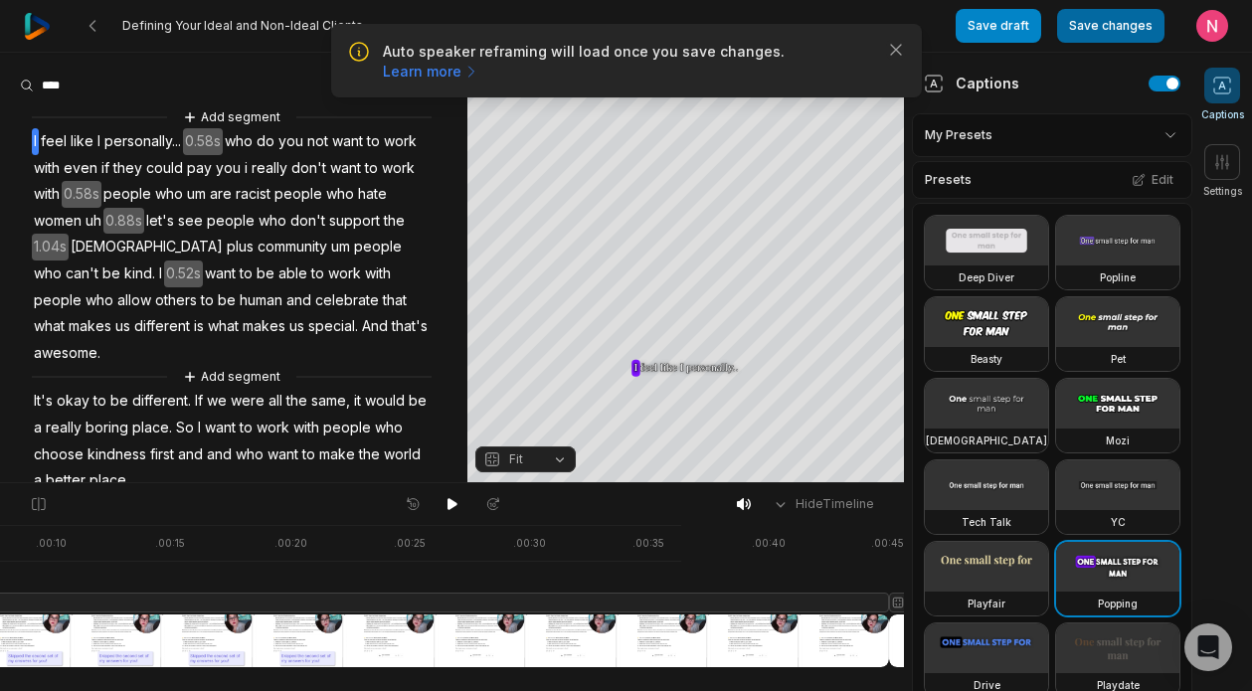
click at [1103, 20] on button "Save changes" at bounding box center [1110, 26] width 107 height 34
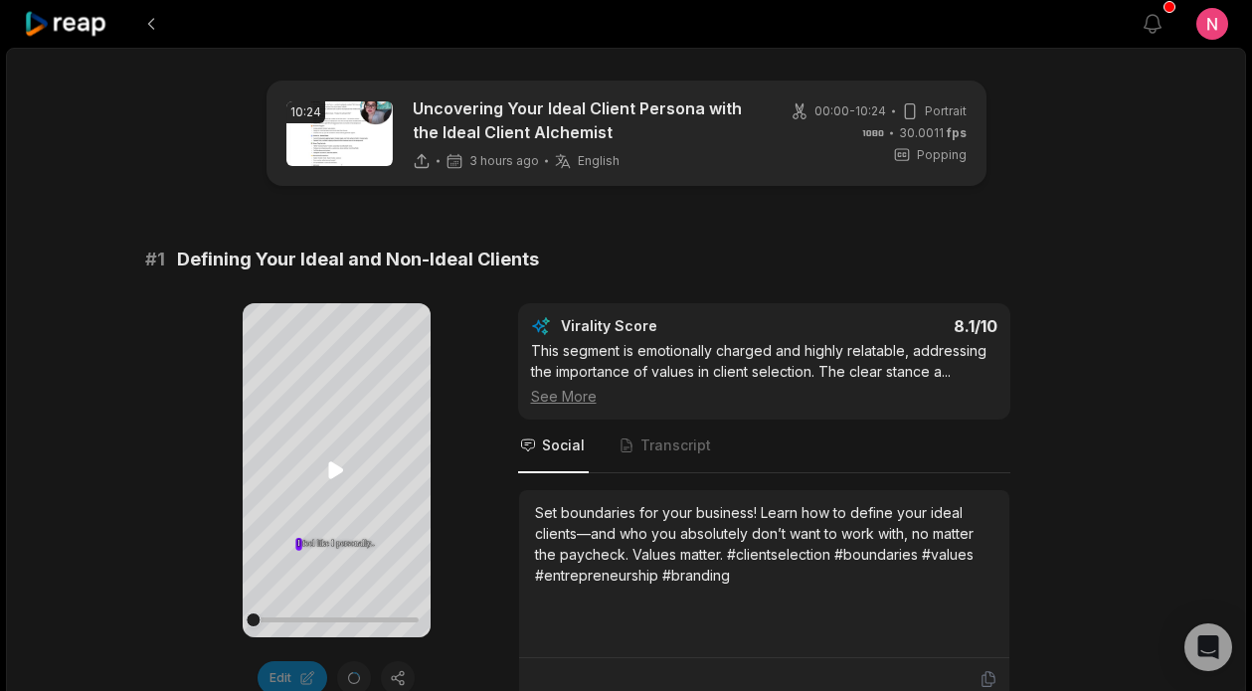
click at [345, 466] on icon at bounding box center [336, 471] width 24 height 24
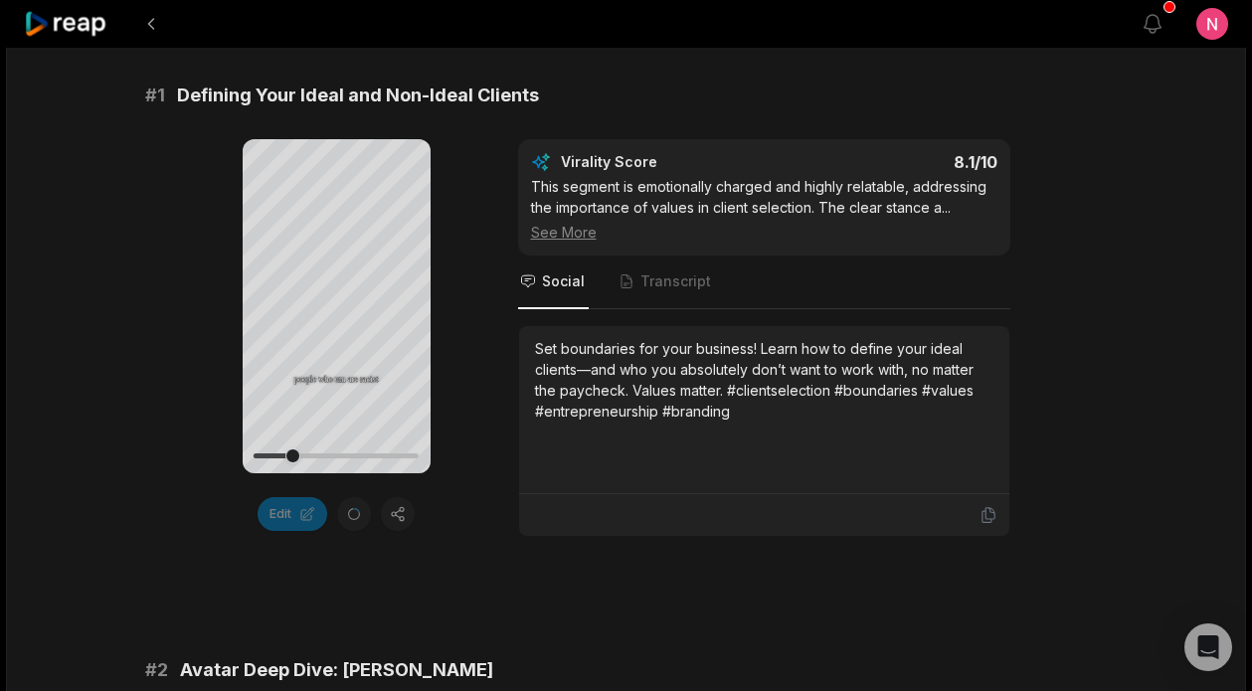
scroll to position [163, 0]
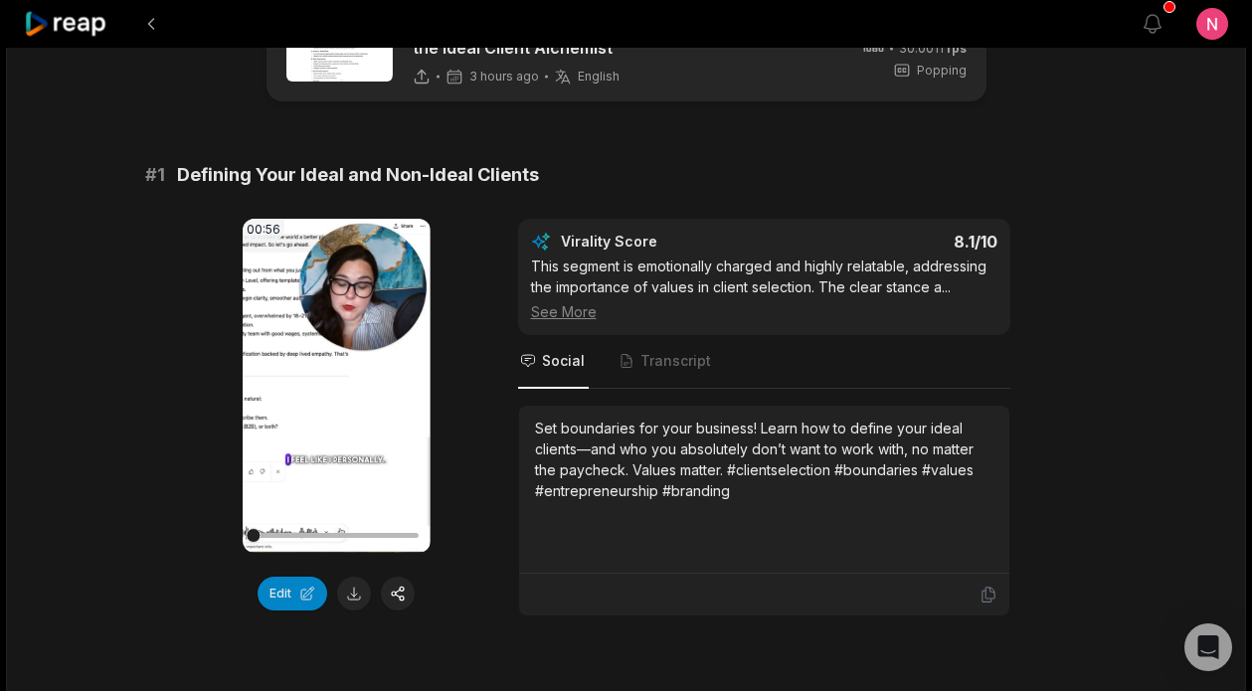
scroll to position [91, 0]
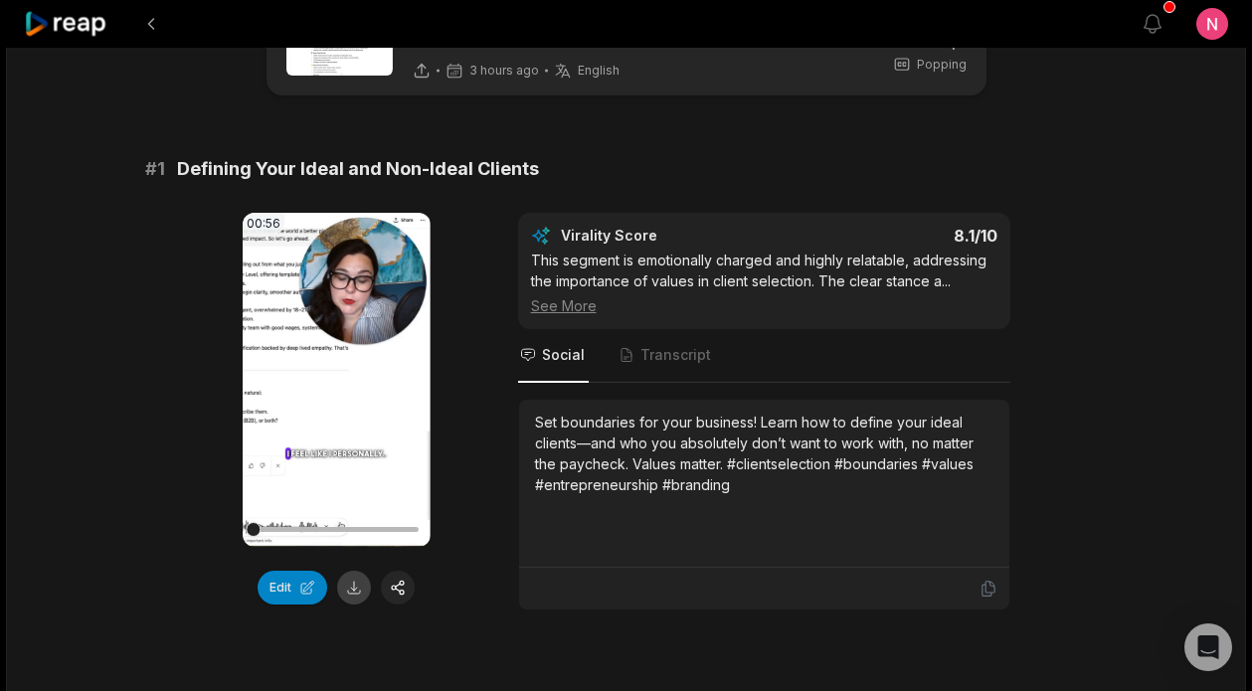
click at [352, 589] on button at bounding box center [354, 588] width 34 height 34
